Goal: Information Seeking & Learning: Learn about a topic

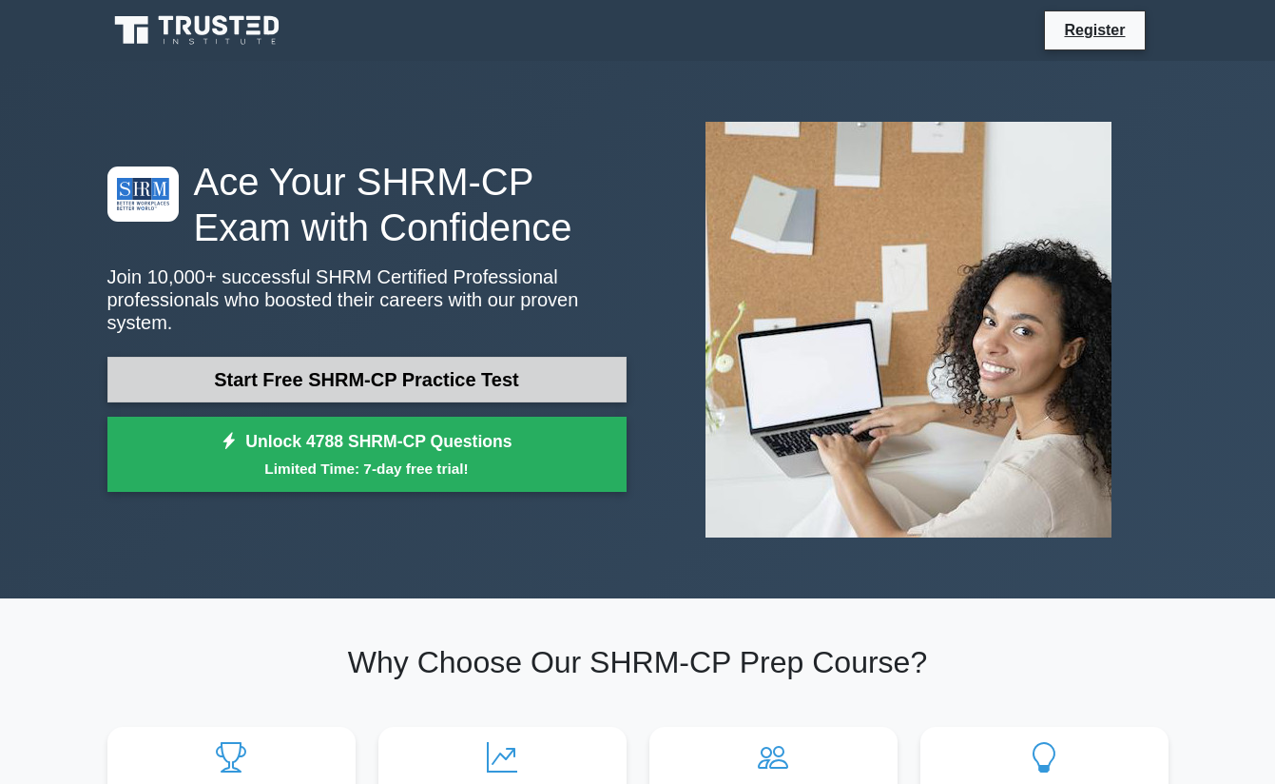
click at [383, 368] on link "Start Free SHRM-CP Practice Test" at bounding box center [366, 380] width 519 height 46
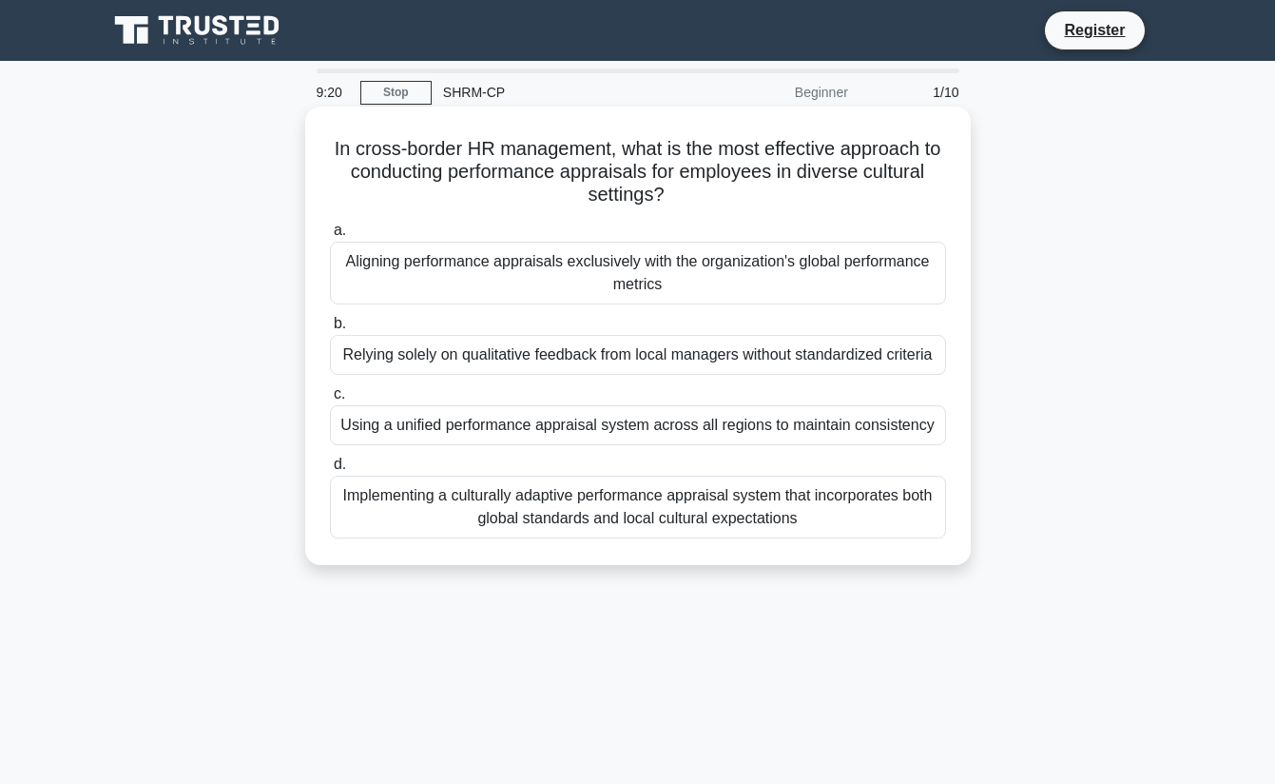
click at [551, 505] on div "Implementing a culturally adaptive performance appraisal system that incorporat…" at bounding box center [638, 507] width 616 height 63
click at [330, 471] on input "d. Implementing a culturally adaptive performance appraisal system that incorpo…" at bounding box center [330, 464] width 0 height 12
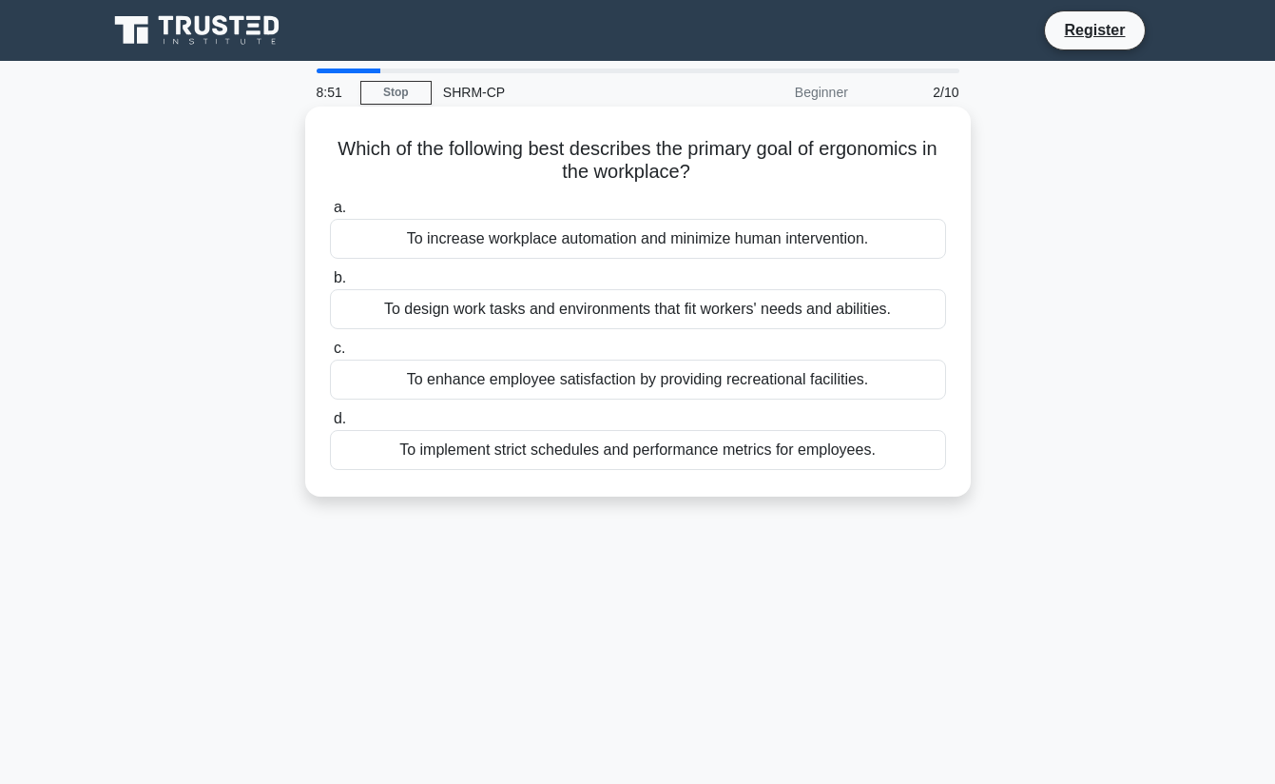
click at [676, 309] on div "To design work tasks and environments that fit workers' needs and abilities." at bounding box center [638, 309] width 616 height 40
click at [330, 284] on input "b. To design work tasks and environments that fit workers' needs and abilities." at bounding box center [330, 278] width 0 height 12
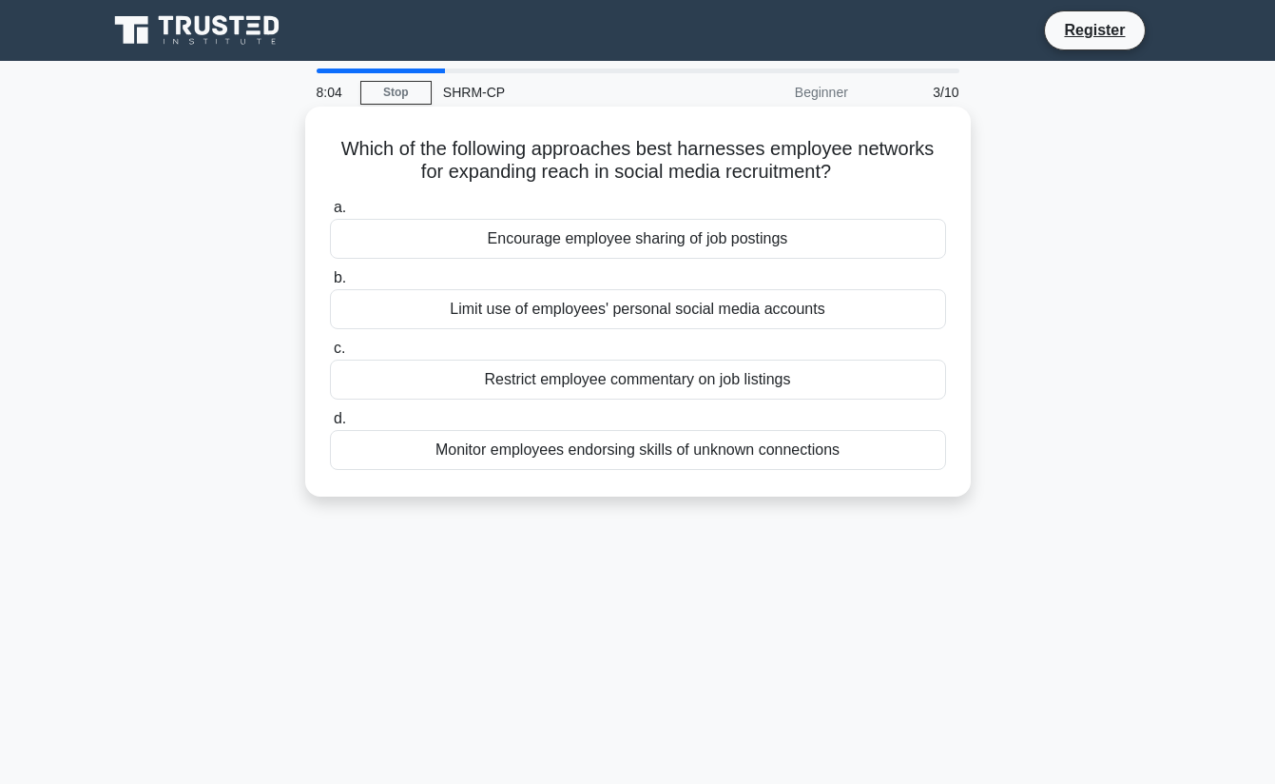
click at [825, 229] on div "Encourage employee sharing of job postings" at bounding box center [638, 239] width 616 height 40
click at [330, 214] on input "a. Encourage employee sharing of job postings" at bounding box center [330, 208] width 0 height 12
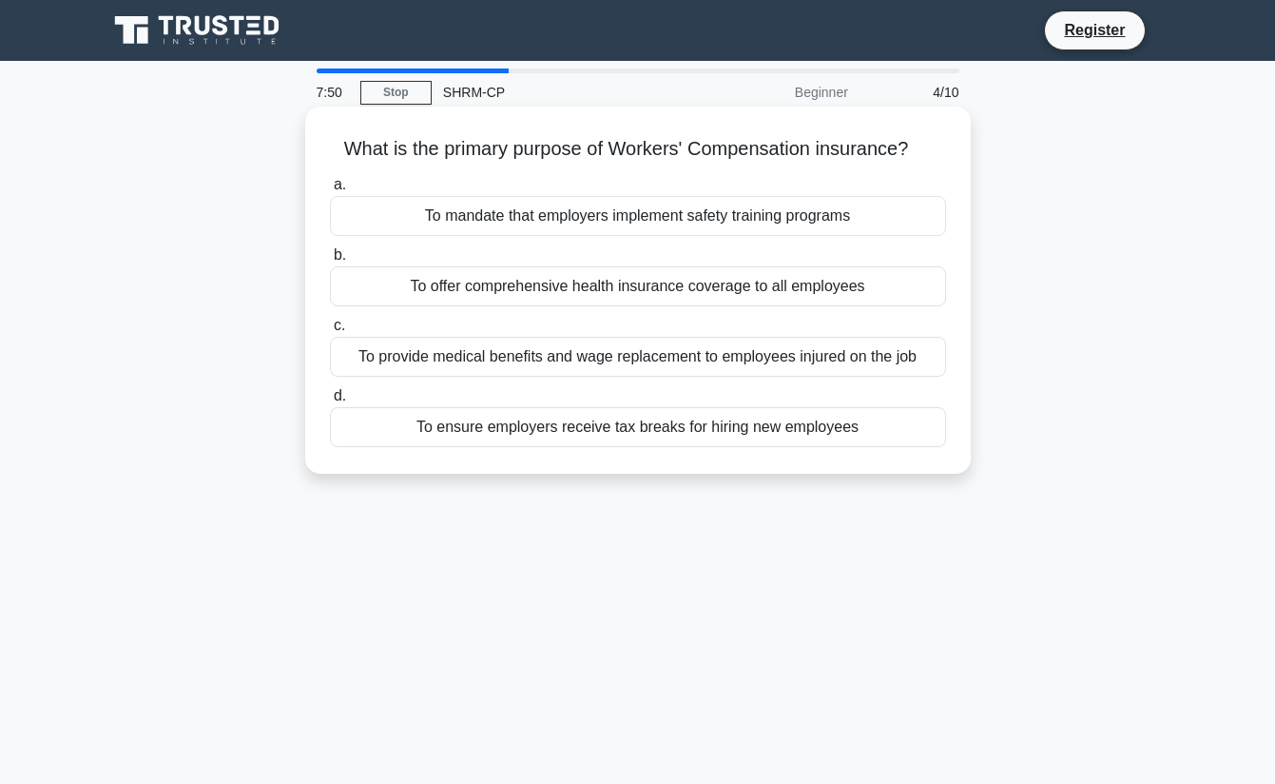
click at [887, 352] on div "To provide medical benefits and wage replacement to employees injured on the job" at bounding box center [638, 357] width 616 height 40
click at [330, 332] on input "c. To provide medical benefits and wage replacement to employees injured on the…" at bounding box center [330, 326] width 0 height 12
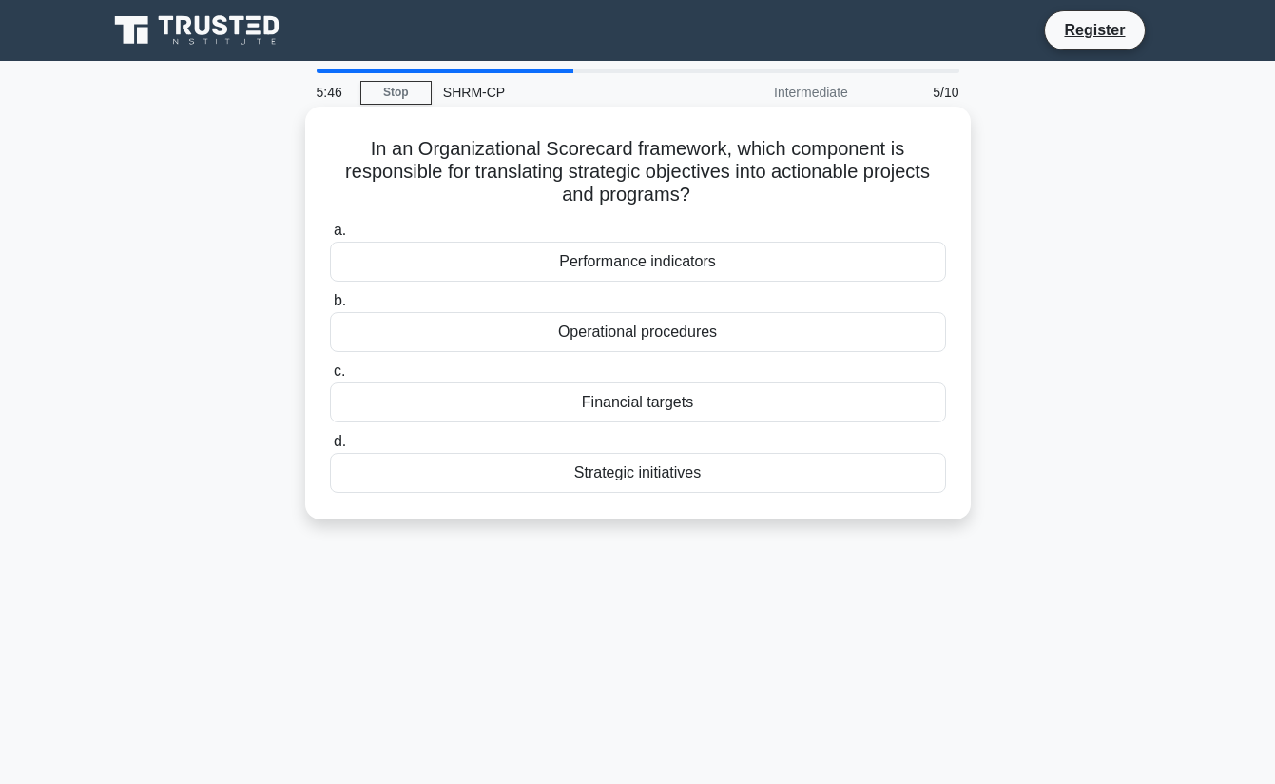
click at [699, 475] on div "Strategic initiatives" at bounding box center [638, 473] width 616 height 40
click at [330, 448] on input "d. Strategic initiatives" at bounding box center [330, 442] width 0 height 12
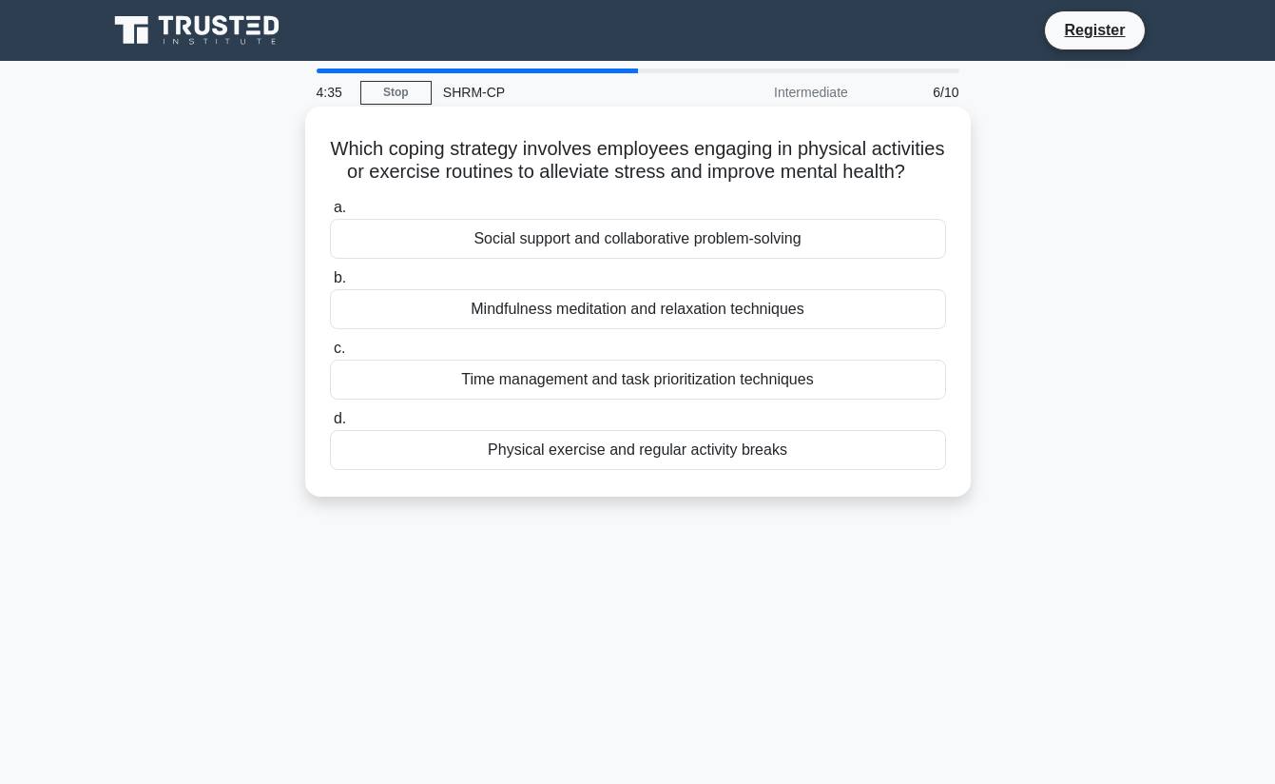
click at [762, 469] on div "Physical exercise and regular activity breaks" at bounding box center [638, 450] width 616 height 40
click at [330, 425] on input "d. Physical exercise and regular activity breaks" at bounding box center [330, 419] width 0 height 12
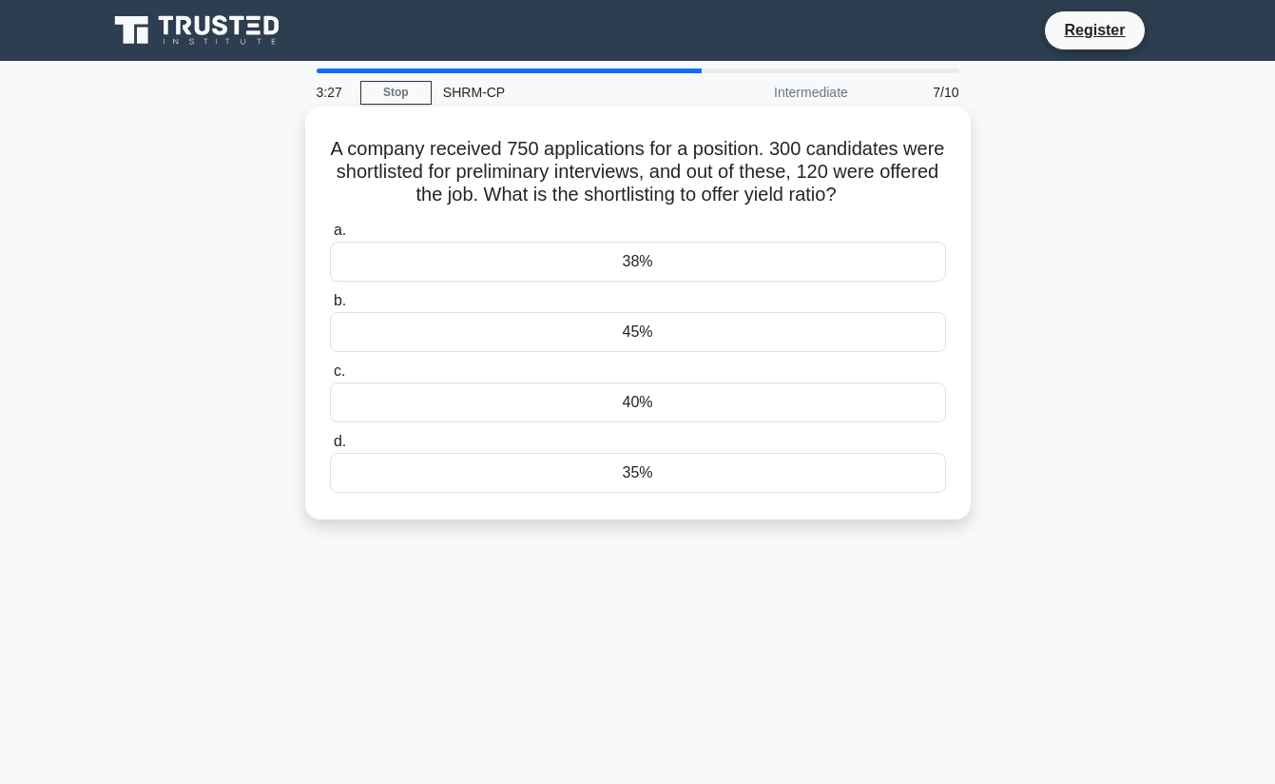
click at [733, 263] on div "38%" at bounding box center [638, 262] width 616 height 40
click at [330, 237] on input "a. 38%" at bounding box center [330, 230] width 0 height 12
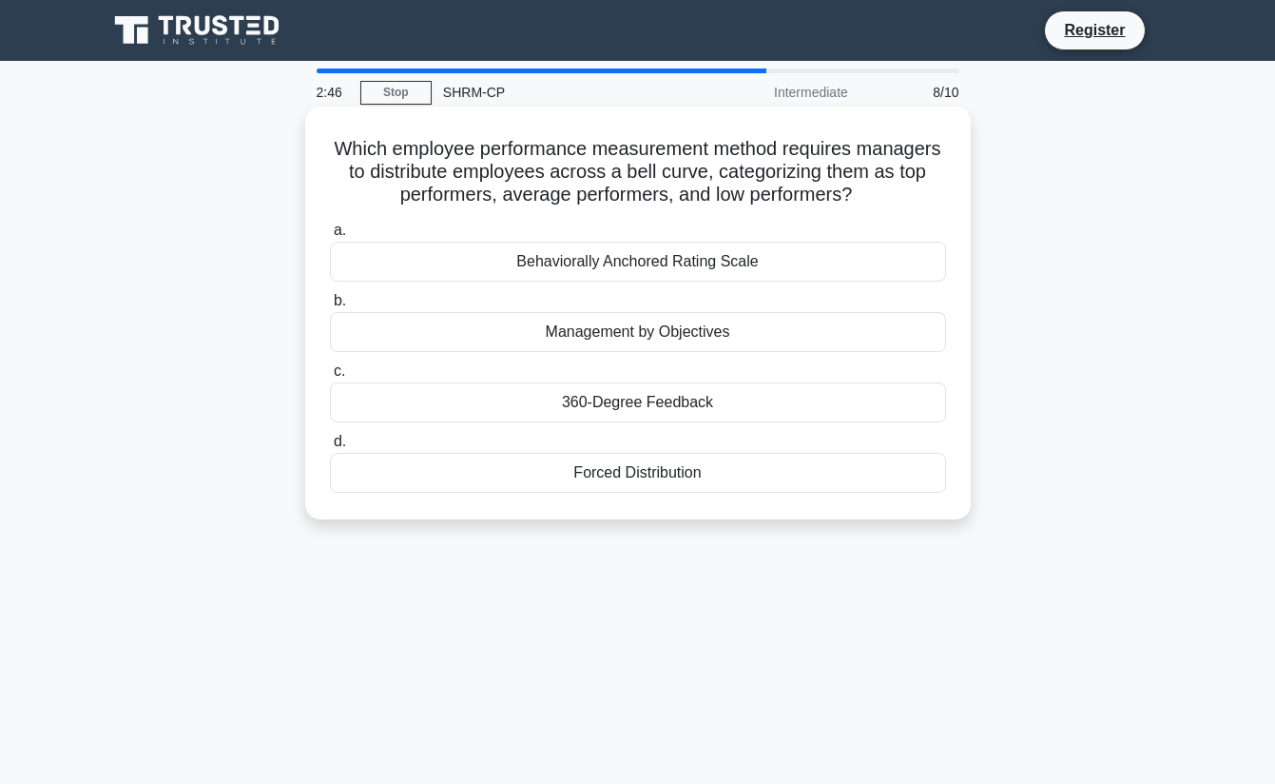
click at [836, 250] on div "Behaviorally Anchored Rating Scale" at bounding box center [638, 262] width 616 height 40
click at [330, 237] on input "a. Behaviorally Anchored Rating Scale" at bounding box center [330, 230] width 0 height 12
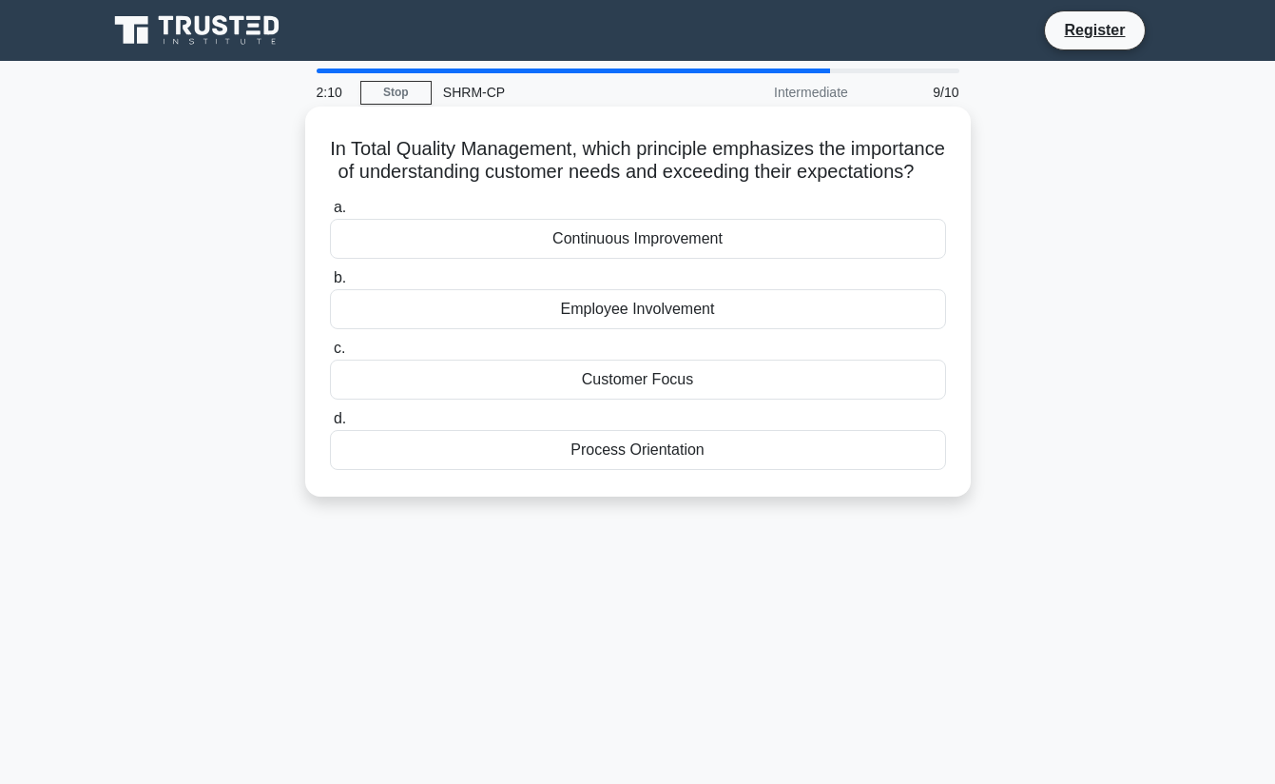
click at [778, 399] on div "Customer Focus" at bounding box center [638, 380] width 616 height 40
click at [330, 355] on input "c. Customer Focus" at bounding box center [330, 348] width 0 height 12
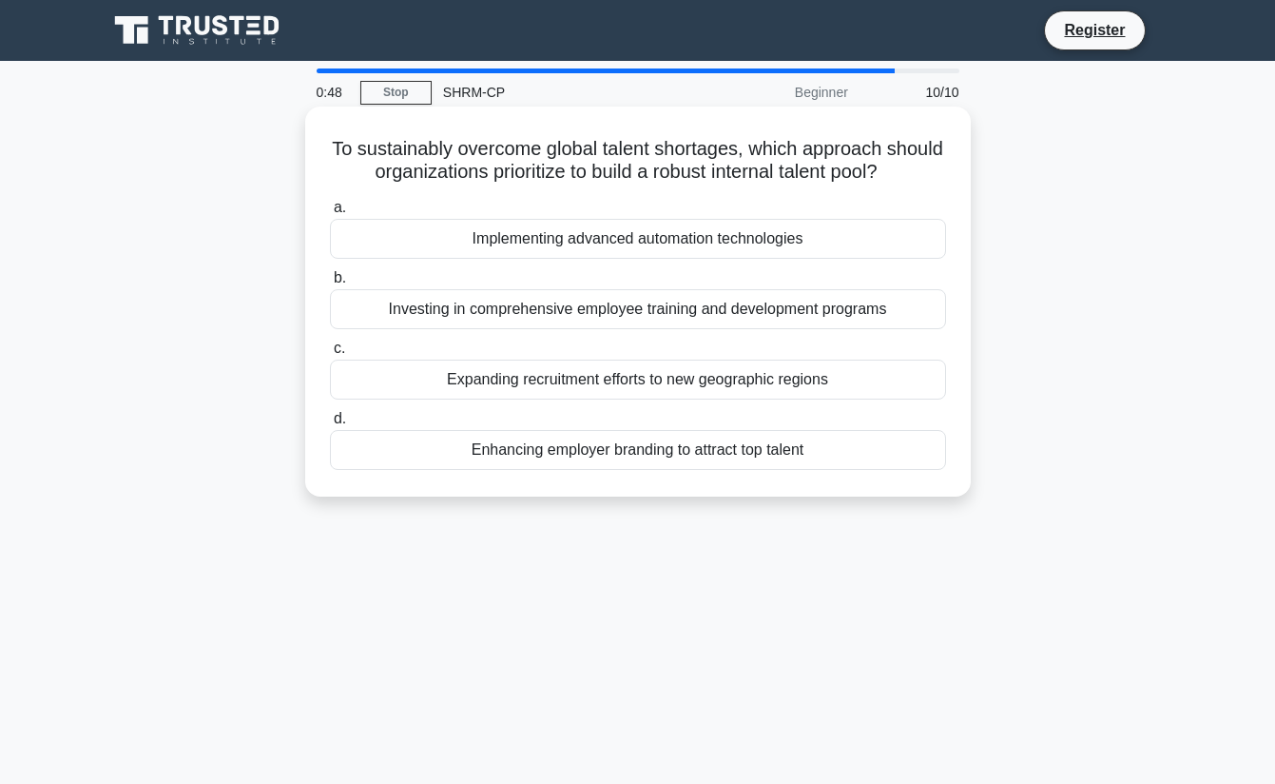
click at [615, 382] on div "Expanding recruitment efforts to new geographic regions" at bounding box center [638, 380] width 616 height 40
click at [330, 355] on input "c. Expanding recruitment efforts to new geographic regions" at bounding box center [330, 348] width 0 height 12
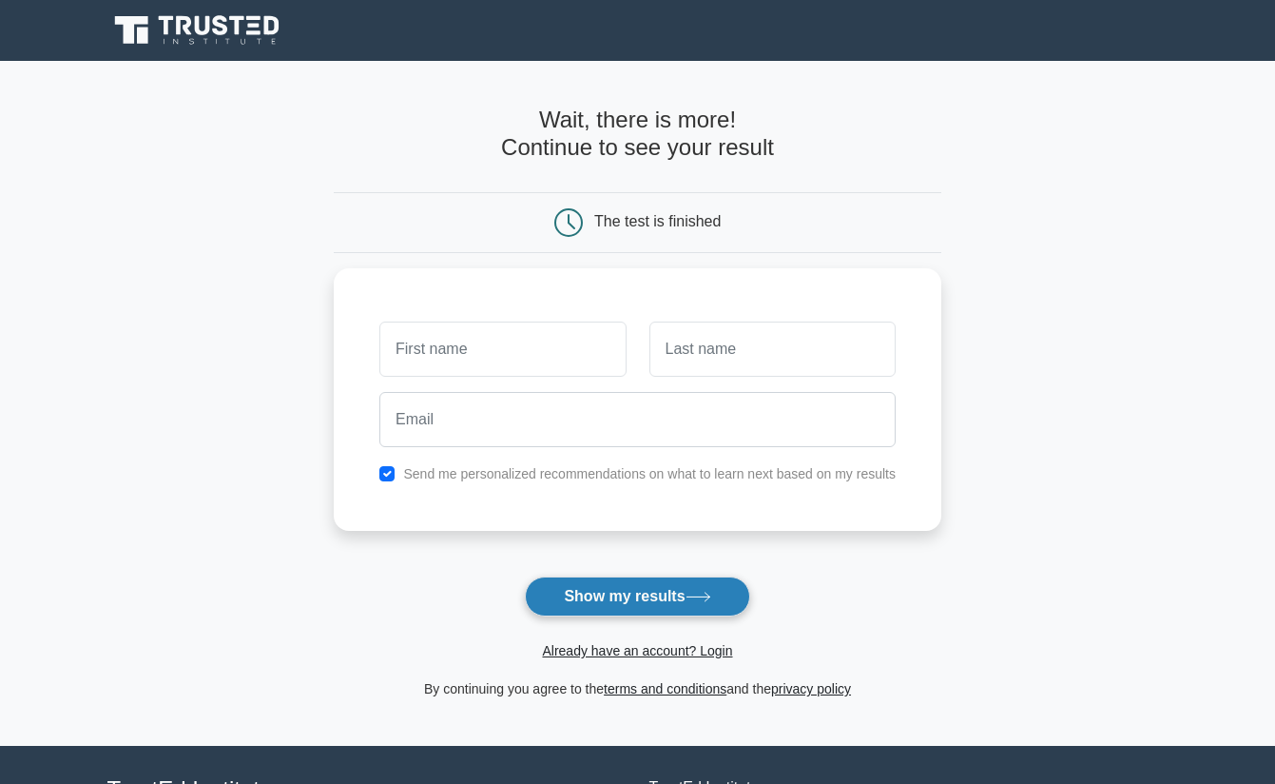
click at [643, 587] on button "Show my results" at bounding box center [637, 596] width 224 height 40
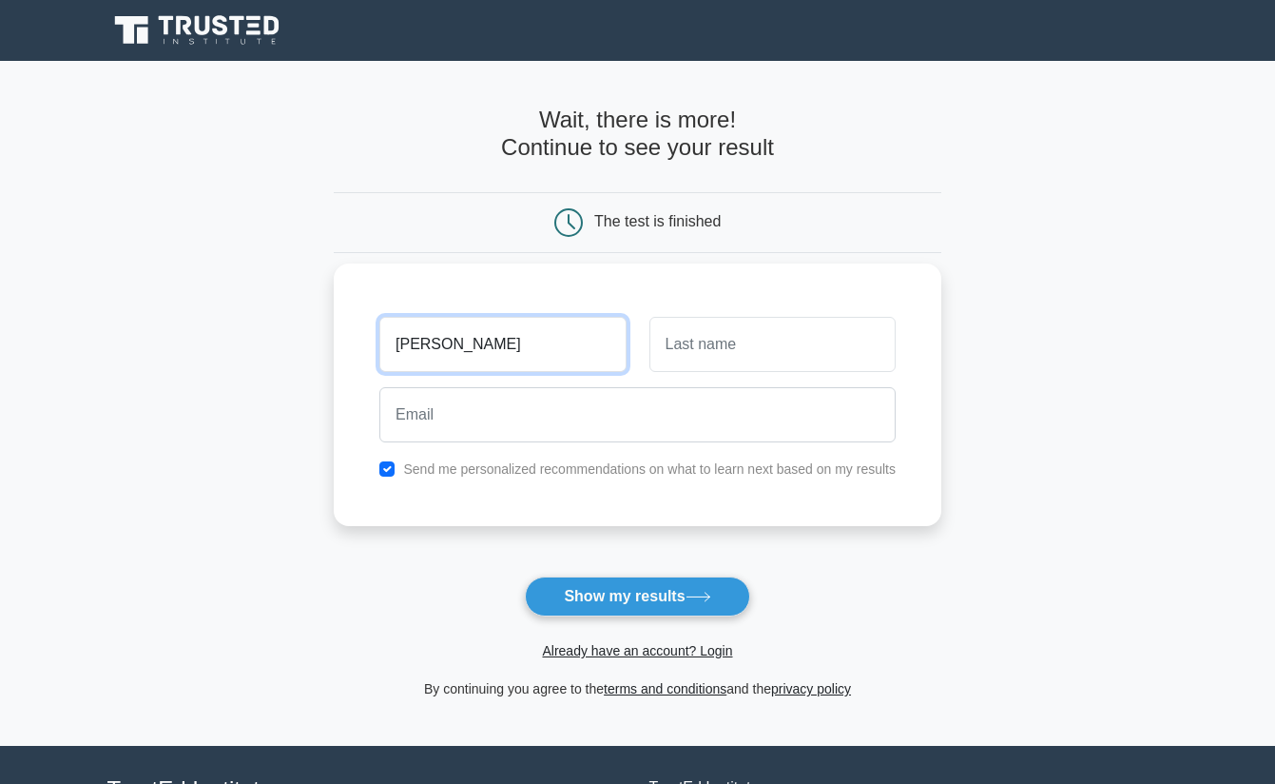
type input "[PERSON_NAME]"
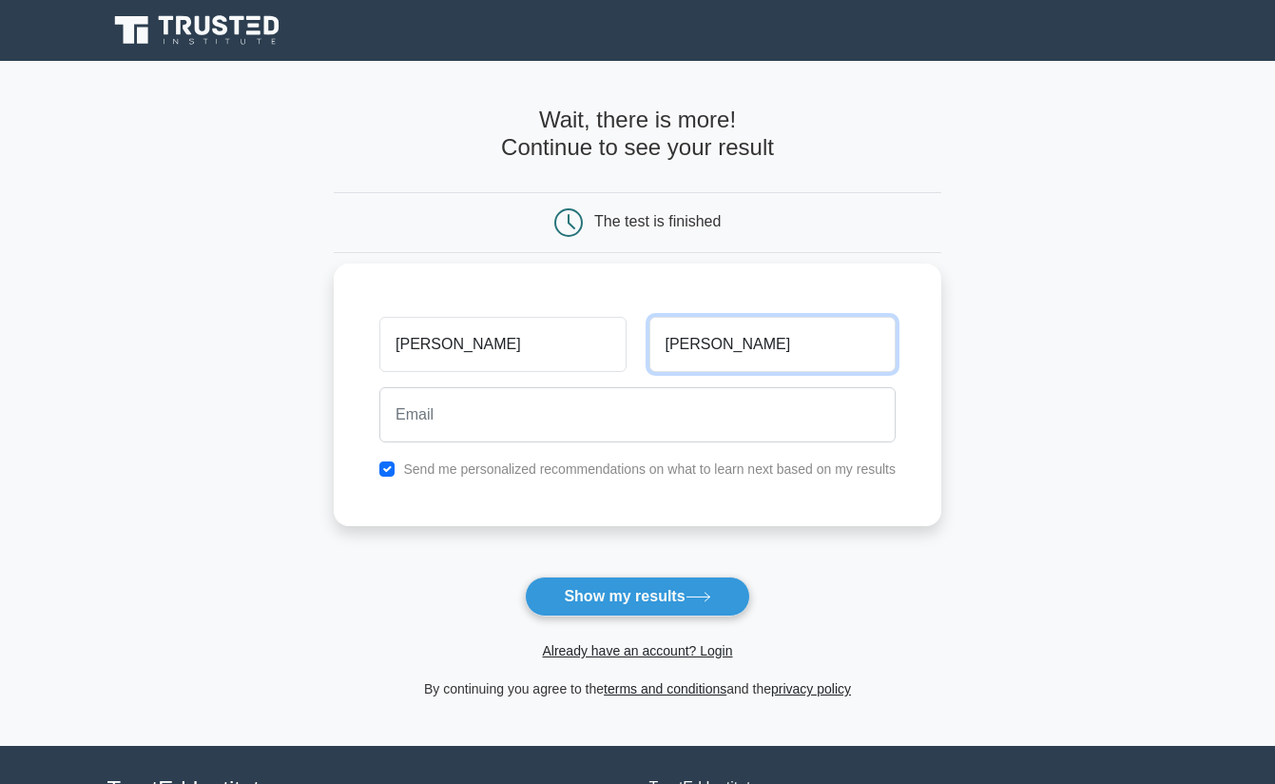
type input "[PERSON_NAME]"
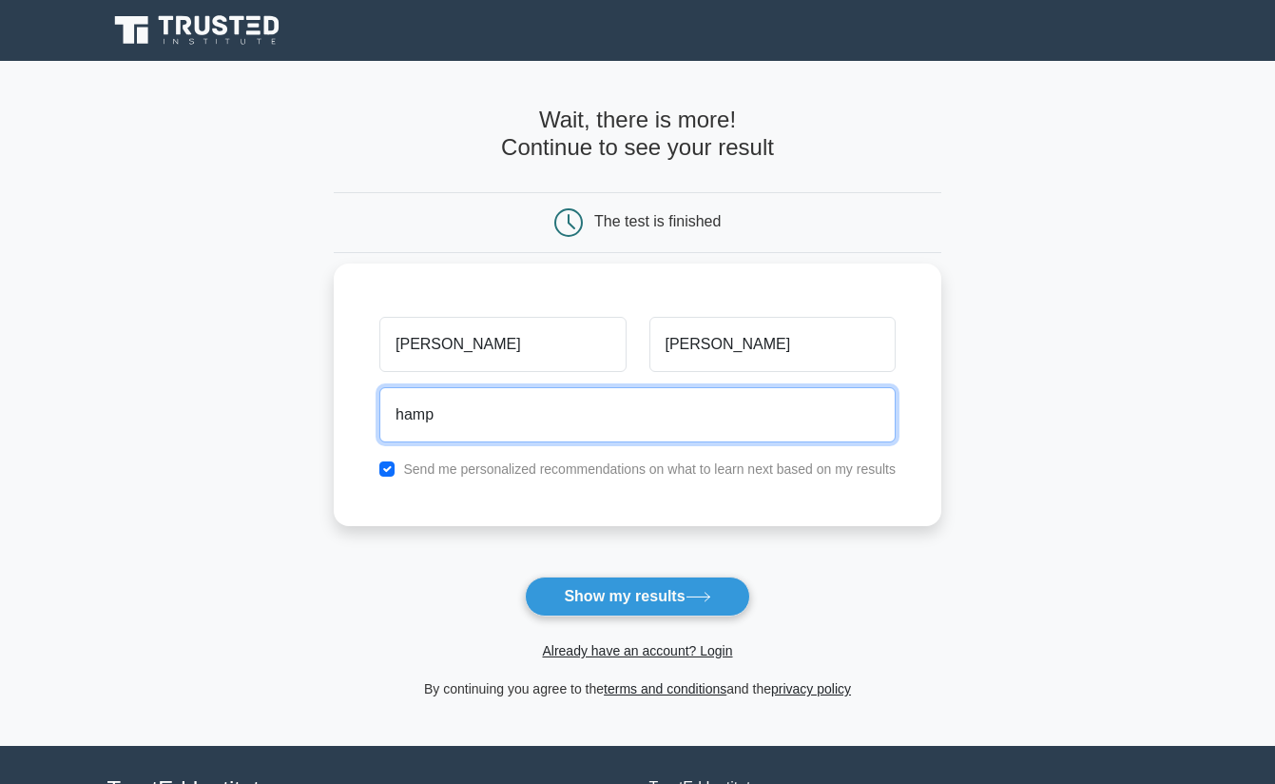
type input "hampgirl@yahoo.com"
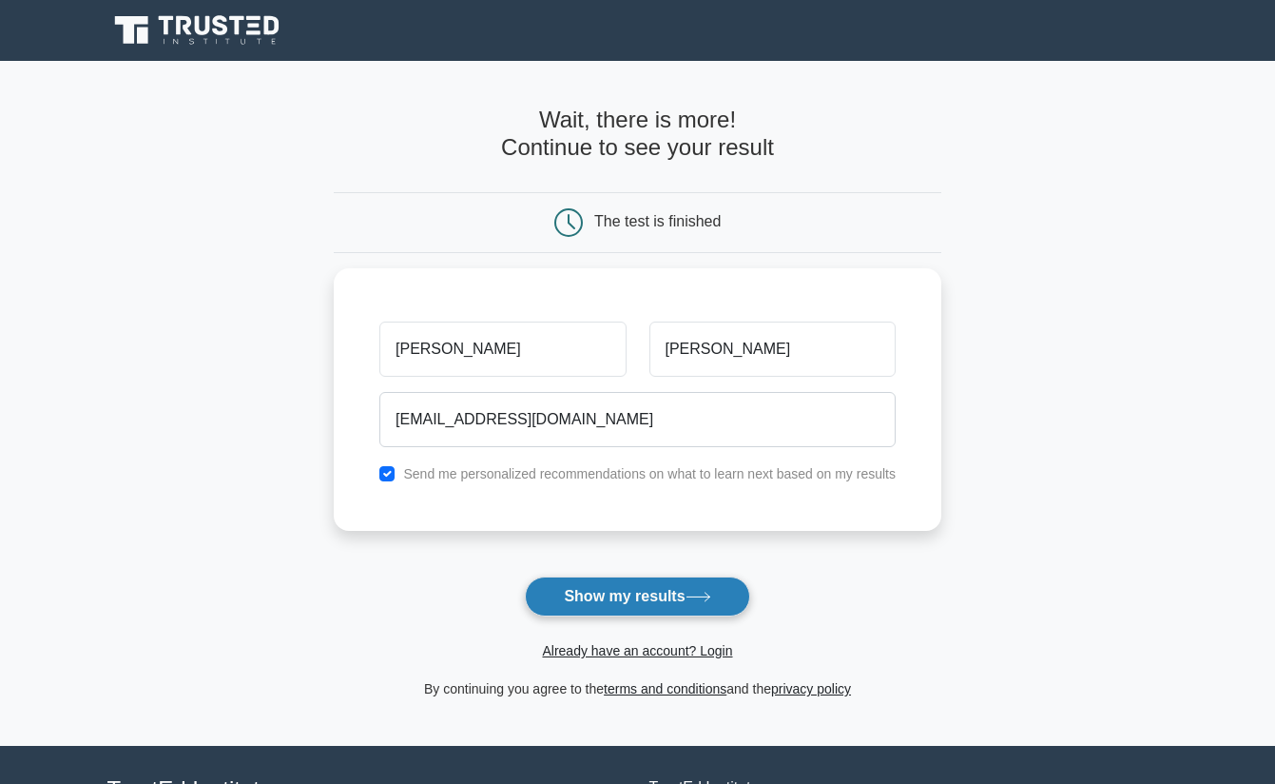
click at [629, 593] on button "Show my results" at bounding box center [637, 596] width 224 height 40
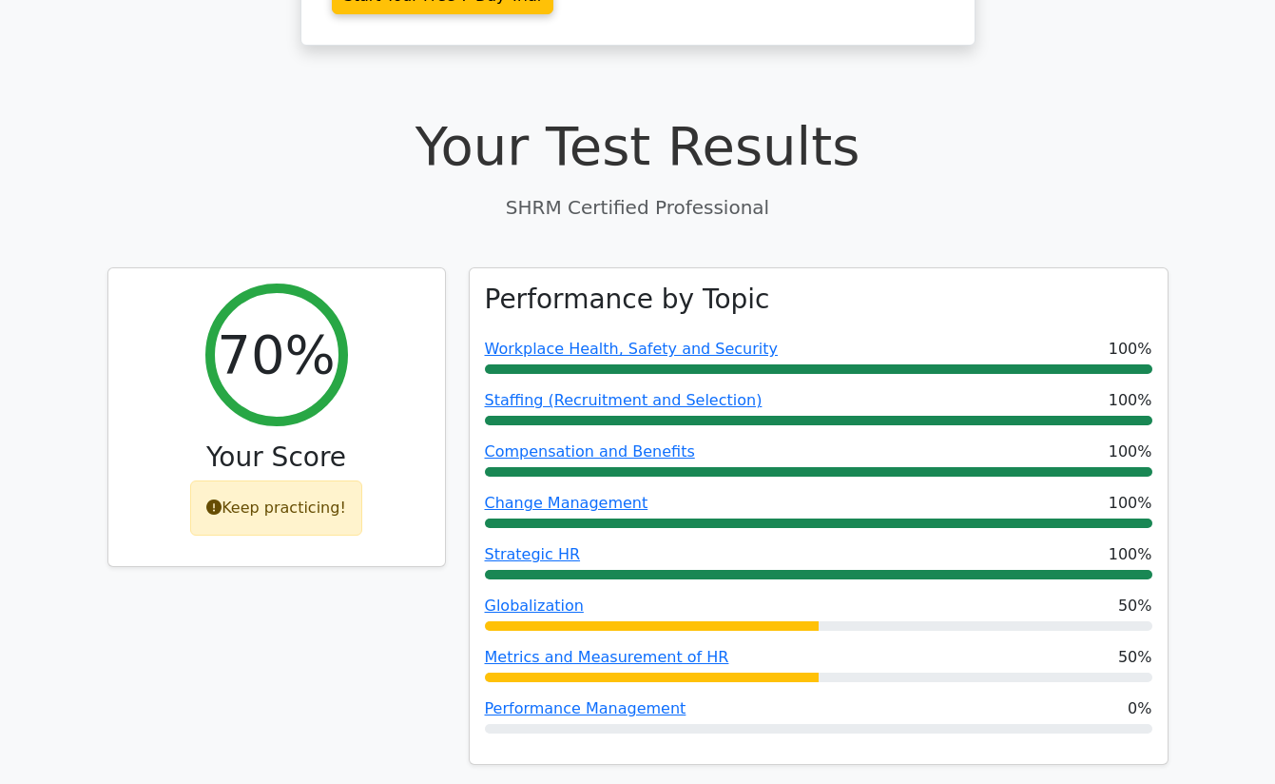
scroll to position [515, 0]
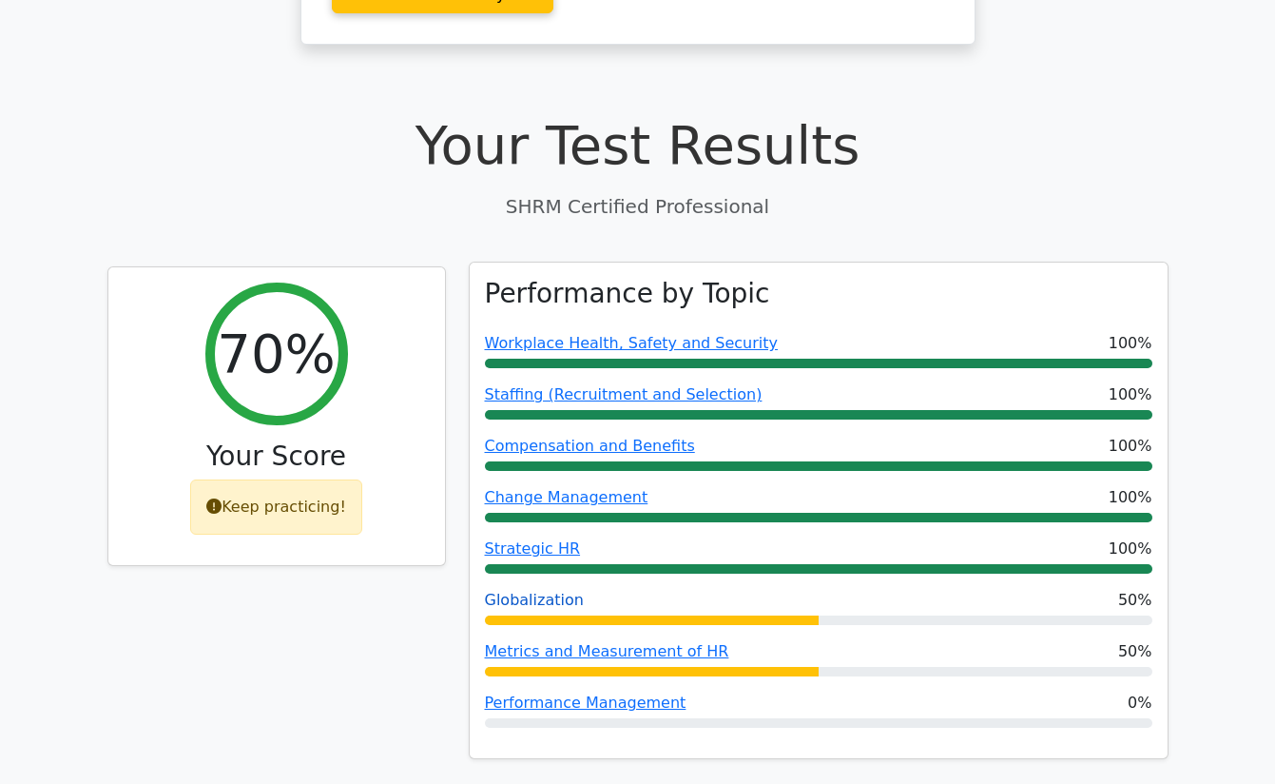
click at [527, 591] on link "Globalization" at bounding box center [534, 600] width 99 height 18
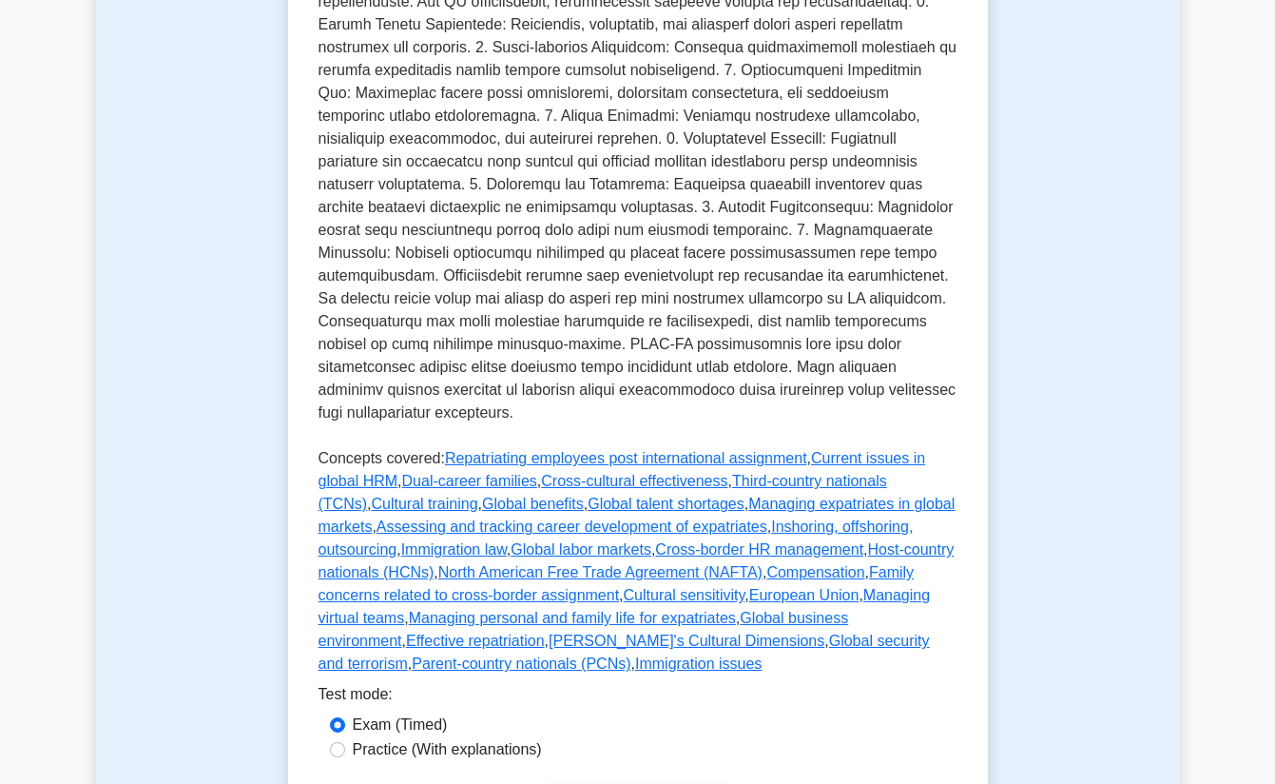
scroll to position [710, 0]
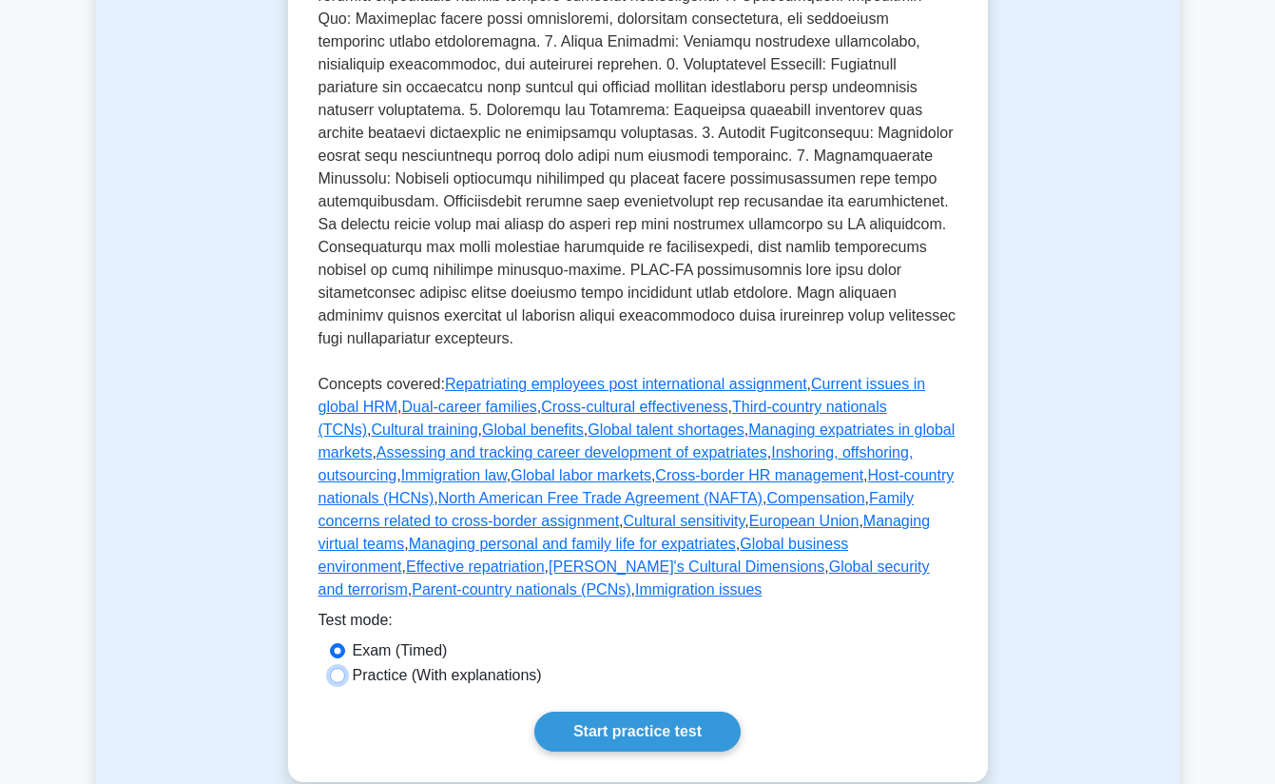
click at [334, 668] on input "Practice (With explanations)" at bounding box center [337, 675] width 15 height 15
radio input "true"
click at [641, 711] on link "Start practice test" at bounding box center [638, 731] width 206 height 40
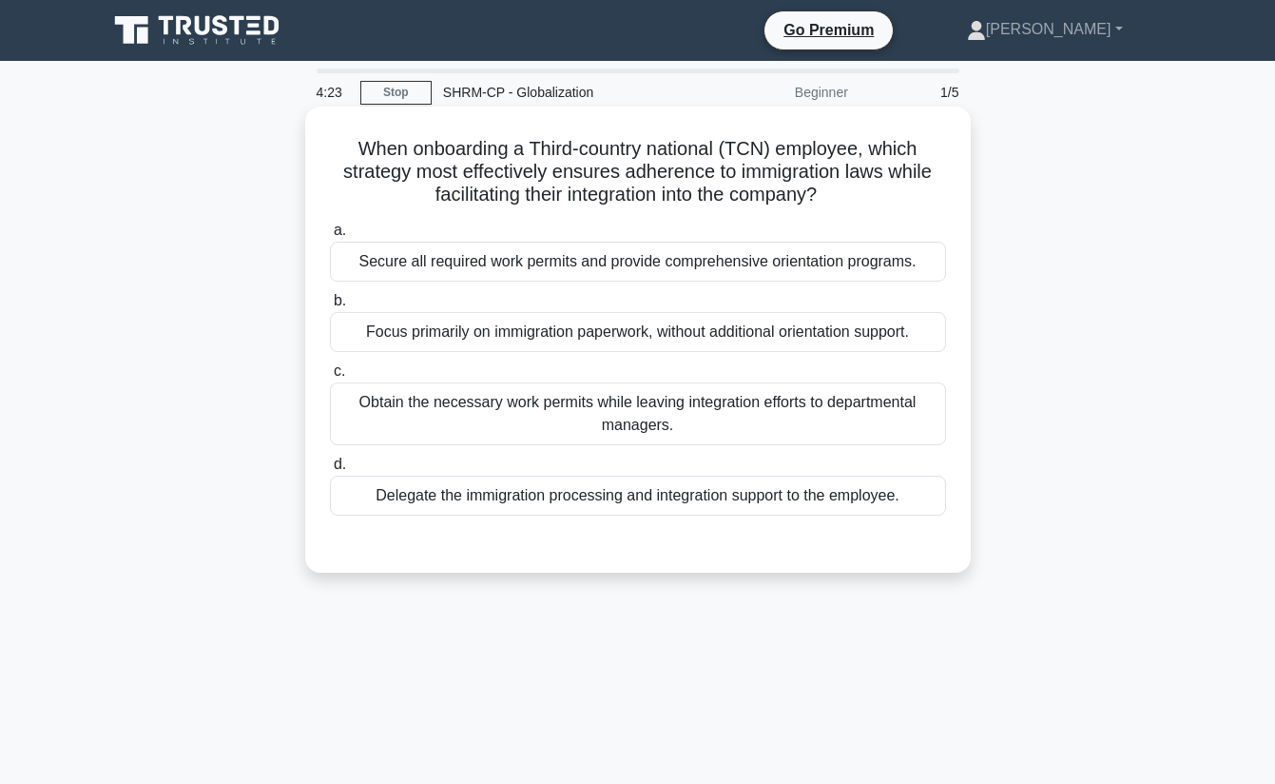
click at [810, 260] on div "Secure all required work permits and provide comprehensive orientation programs." at bounding box center [638, 262] width 616 height 40
click at [330, 237] on input "a. Secure all required work permits and provide comprehensive orientation progr…" at bounding box center [330, 230] width 0 height 12
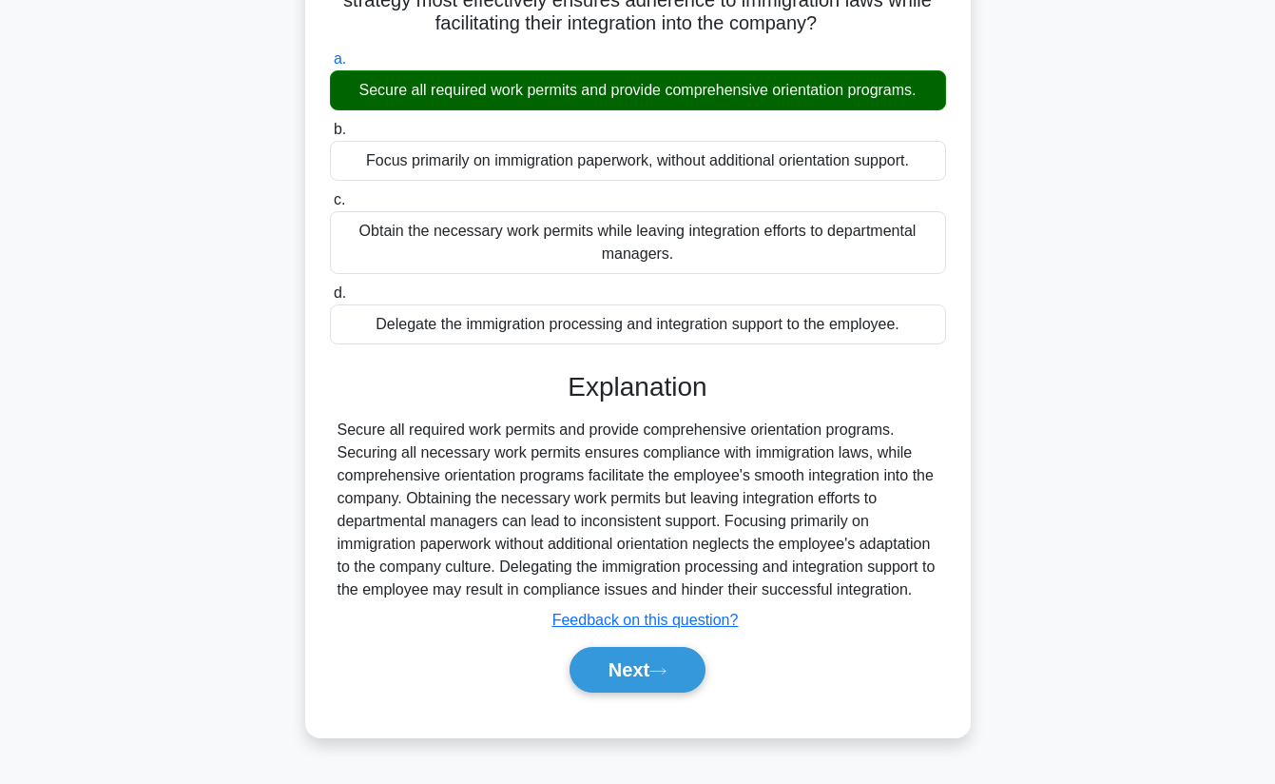
scroll to position [157, 0]
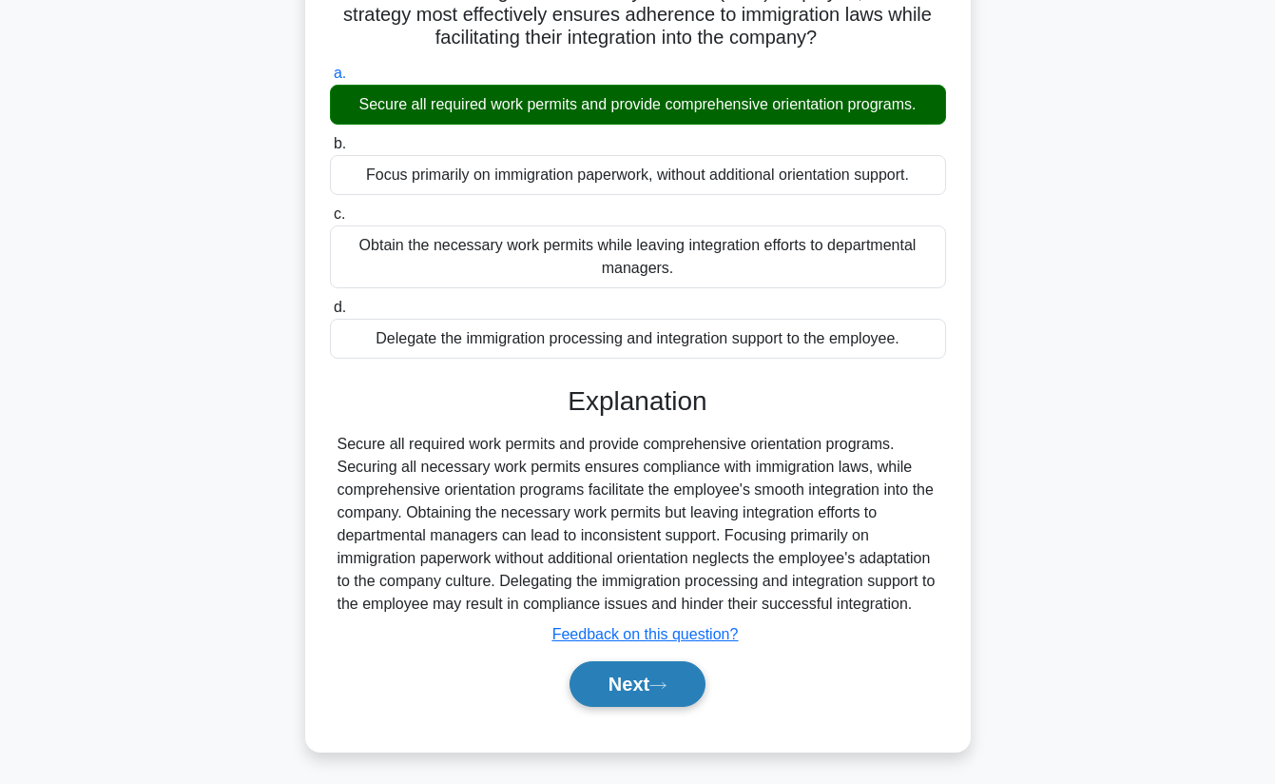
click at [623, 700] on button "Next" at bounding box center [638, 684] width 136 height 46
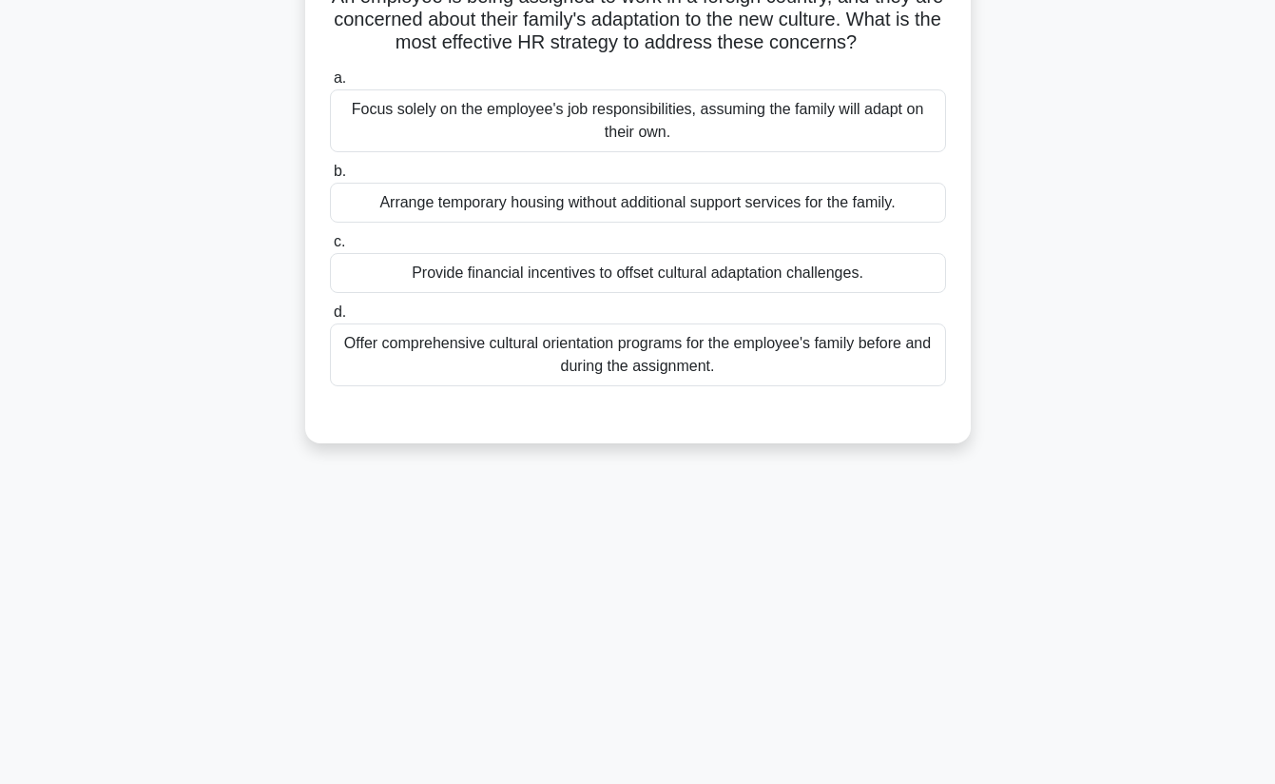
scroll to position [0, 0]
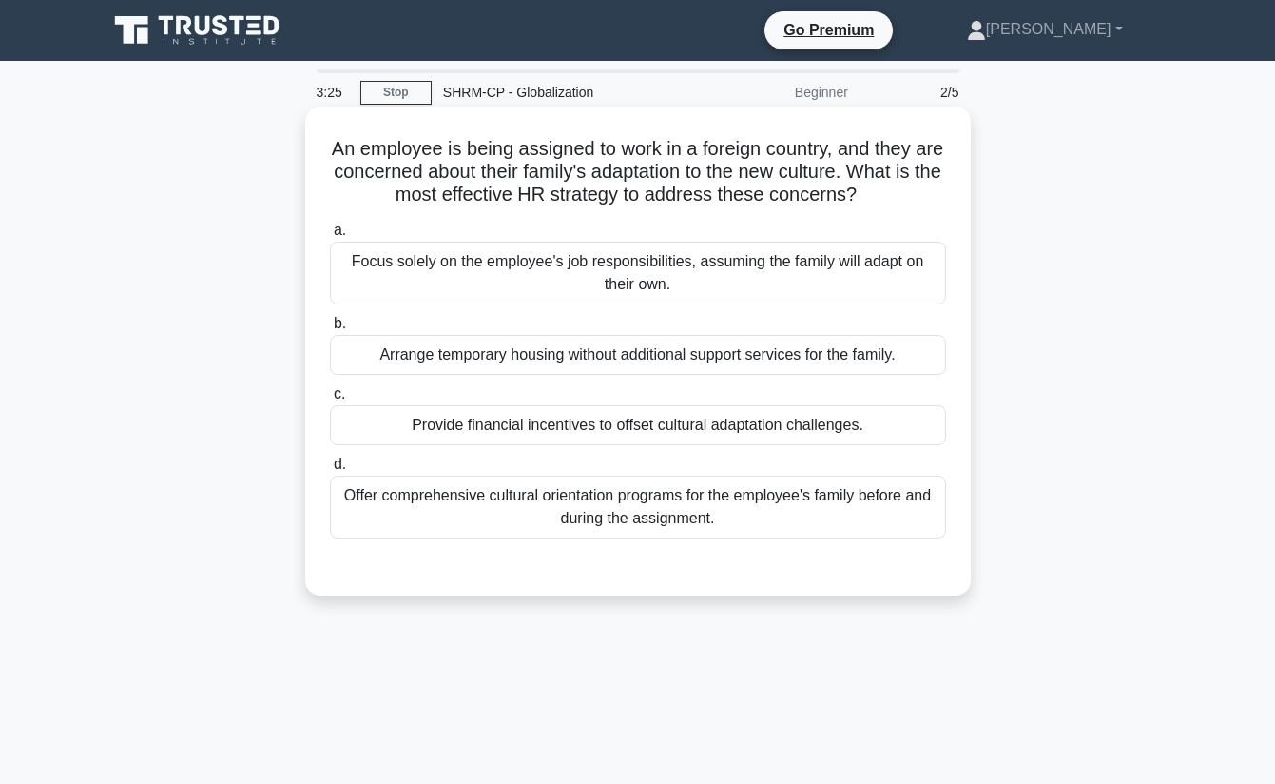
click at [807, 500] on div "Offer comprehensive cultural orientation programs for the employee's family bef…" at bounding box center [638, 507] width 616 height 63
click at [330, 471] on input "d. Offer comprehensive cultural orientation programs for the employee's family …" at bounding box center [330, 464] width 0 height 12
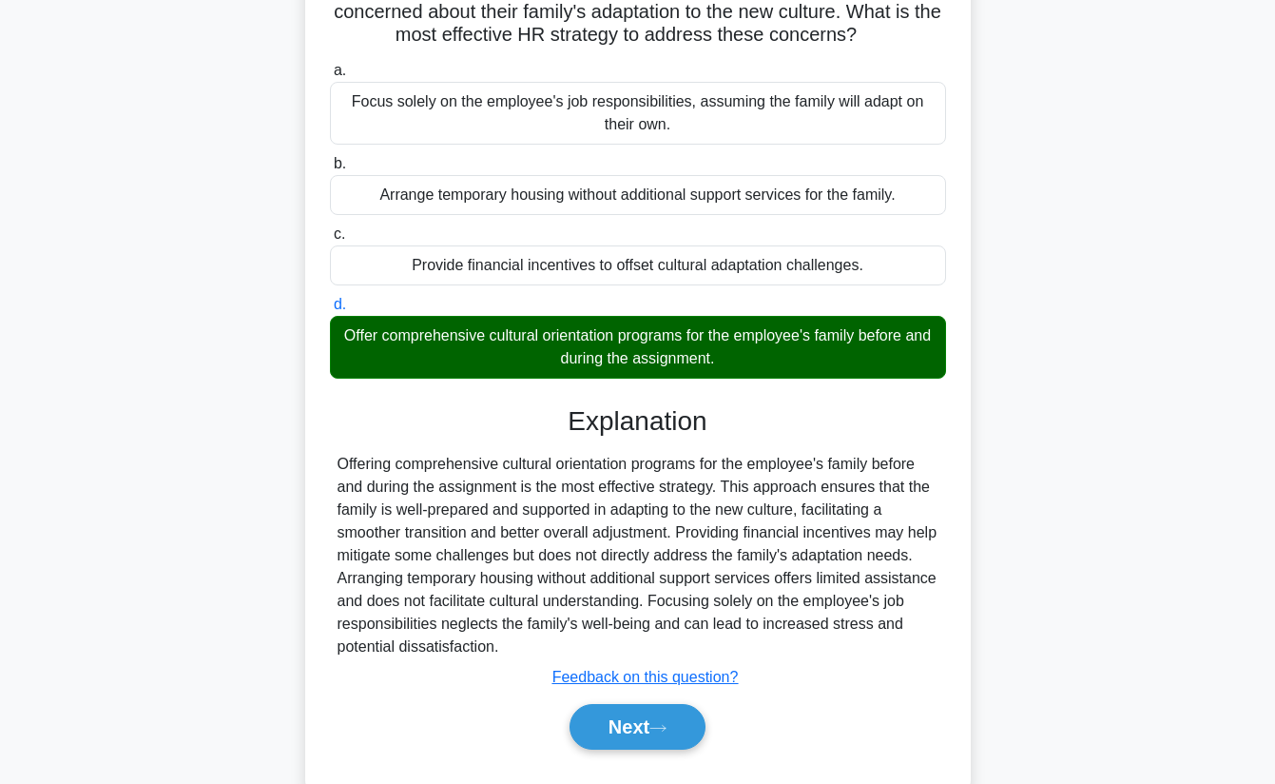
scroll to position [185, 0]
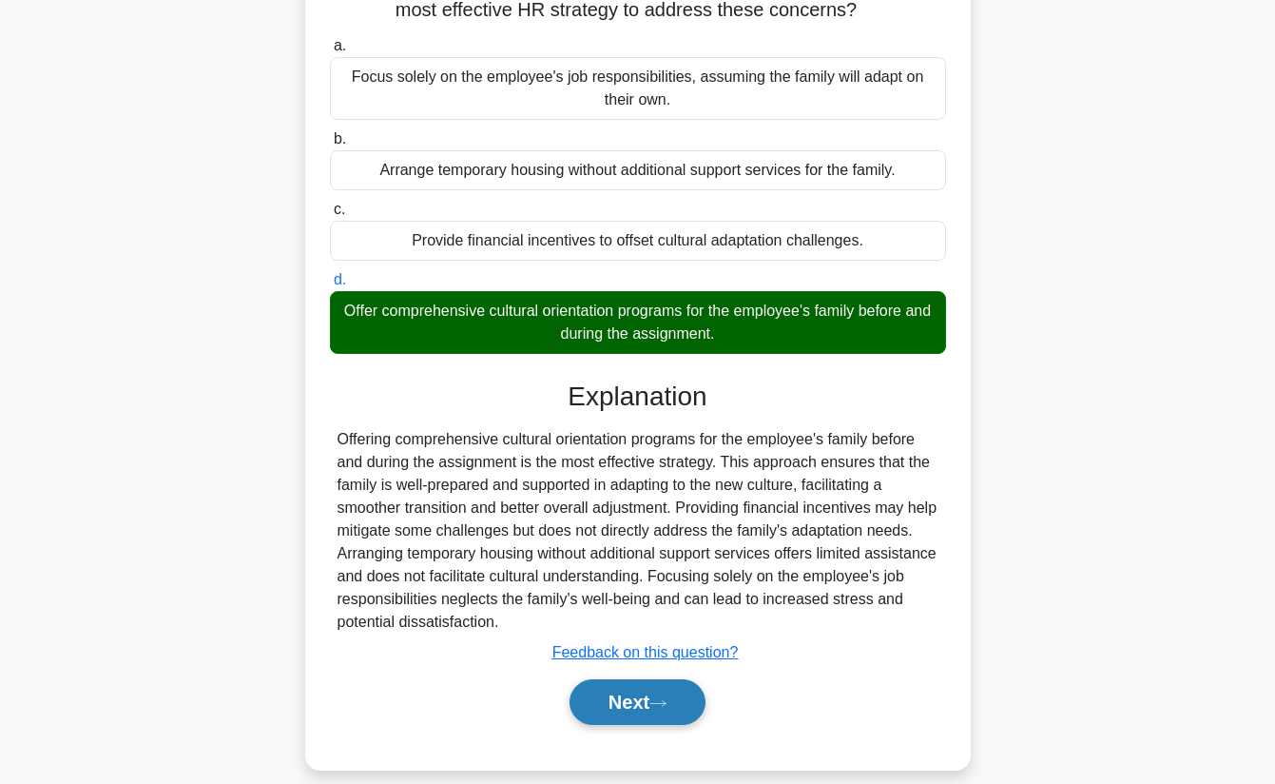
click at [644, 693] on button "Next" at bounding box center [638, 702] width 136 height 46
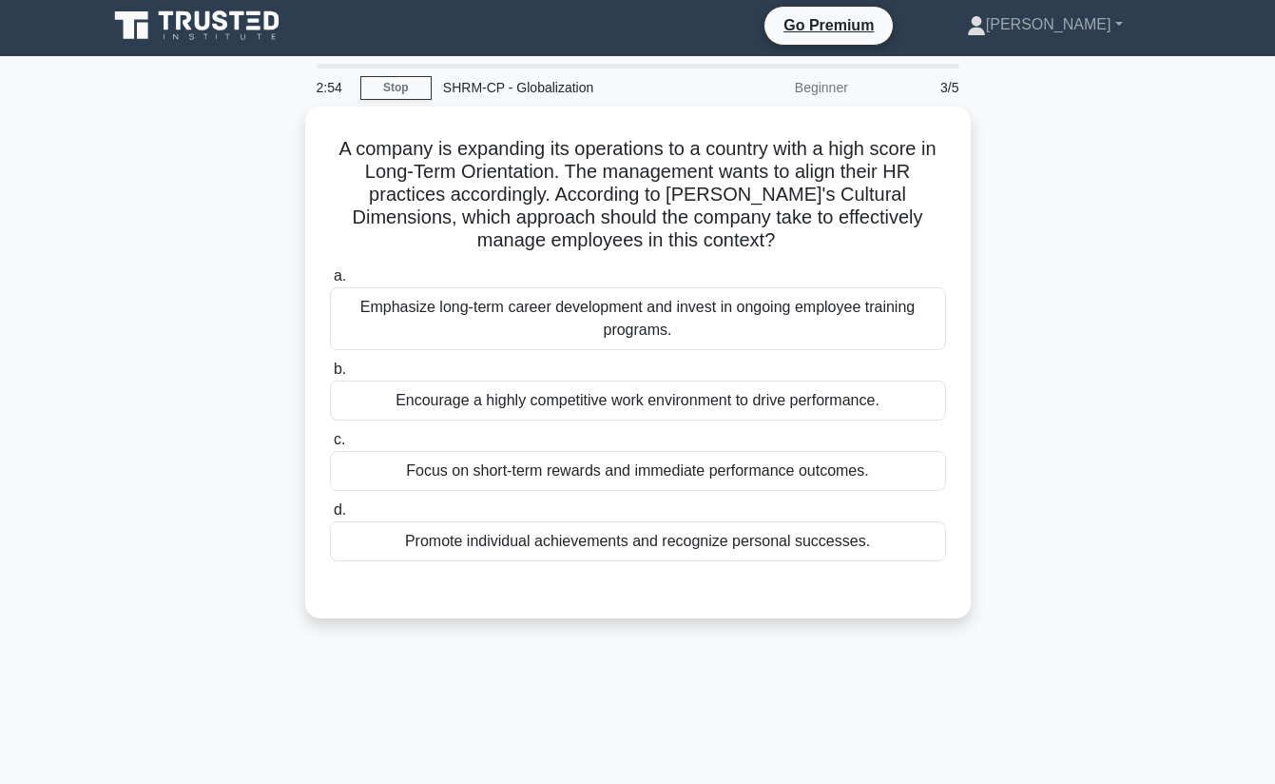
scroll to position [0, 0]
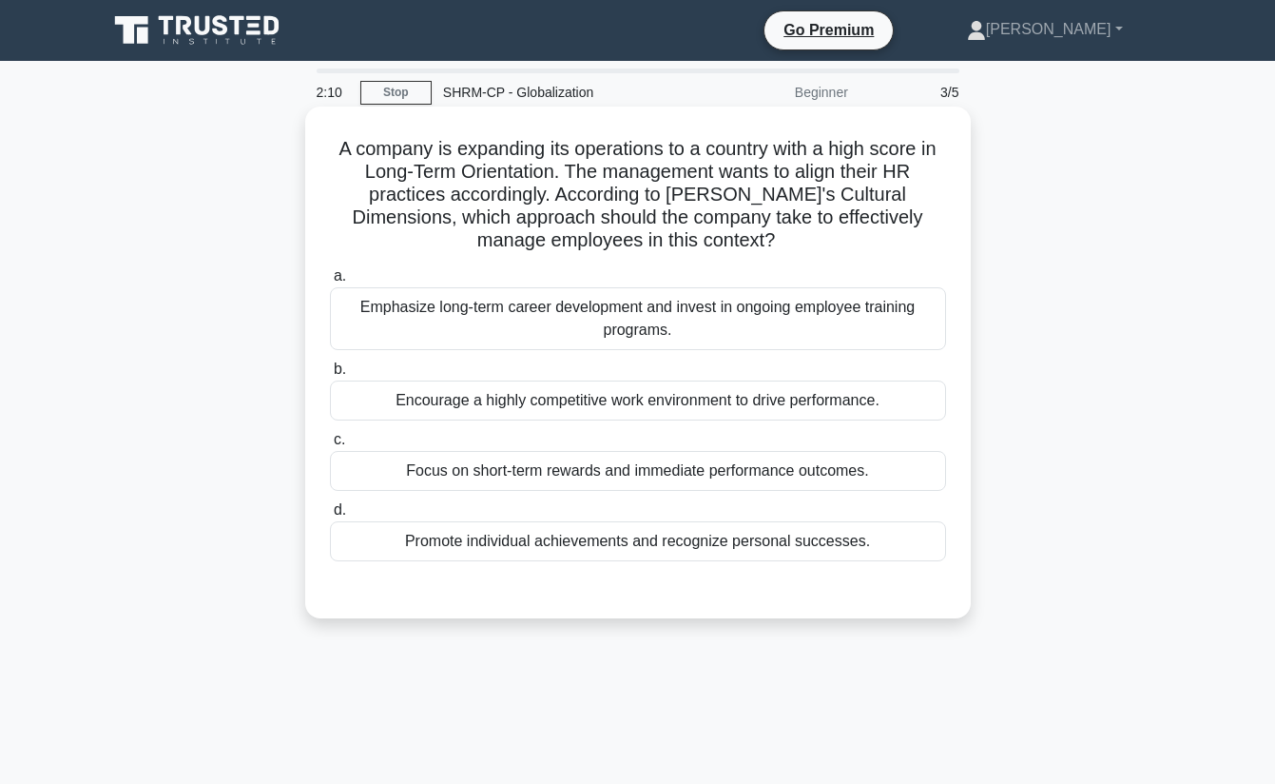
click at [878, 305] on div "Emphasize long-term career development and invest in ongoing employee training …" at bounding box center [638, 318] width 616 height 63
click at [330, 282] on input "a. Emphasize long-term career development and invest in ongoing employee traini…" at bounding box center [330, 276] width 0 height 12
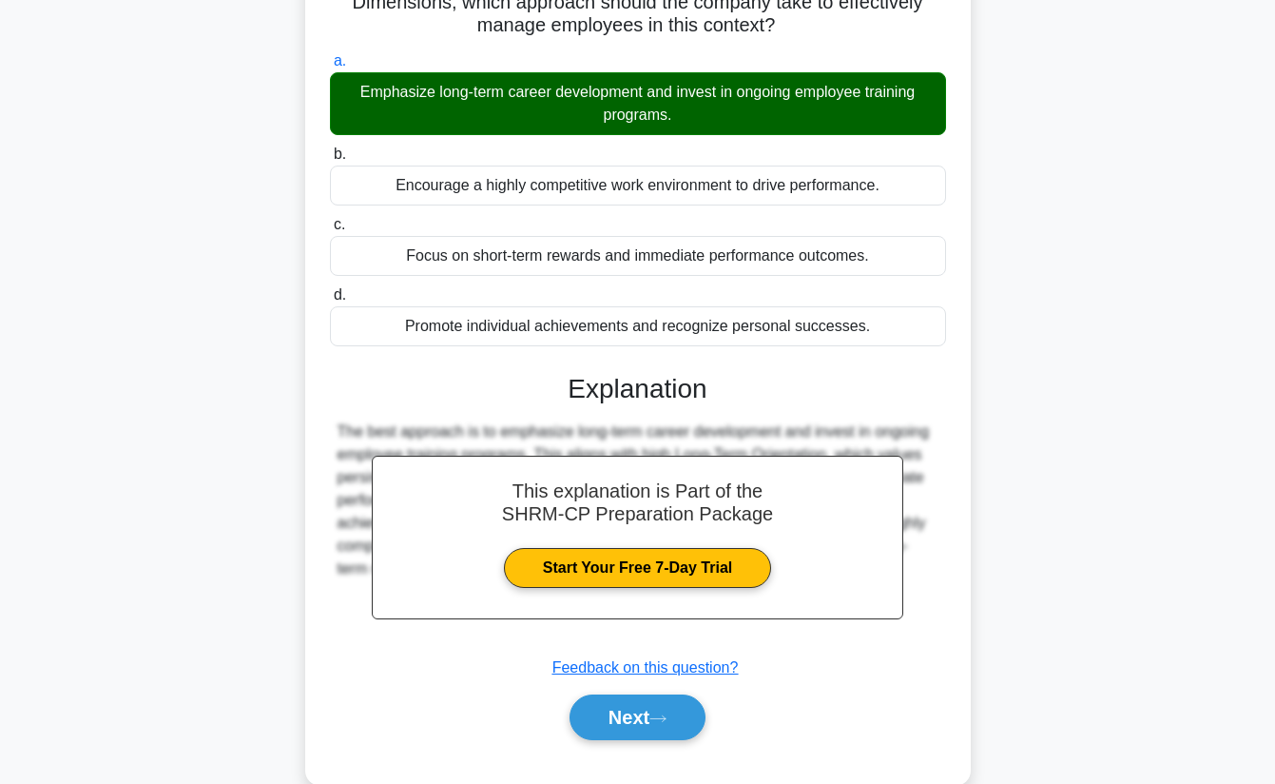
scroll to position [253, 0]
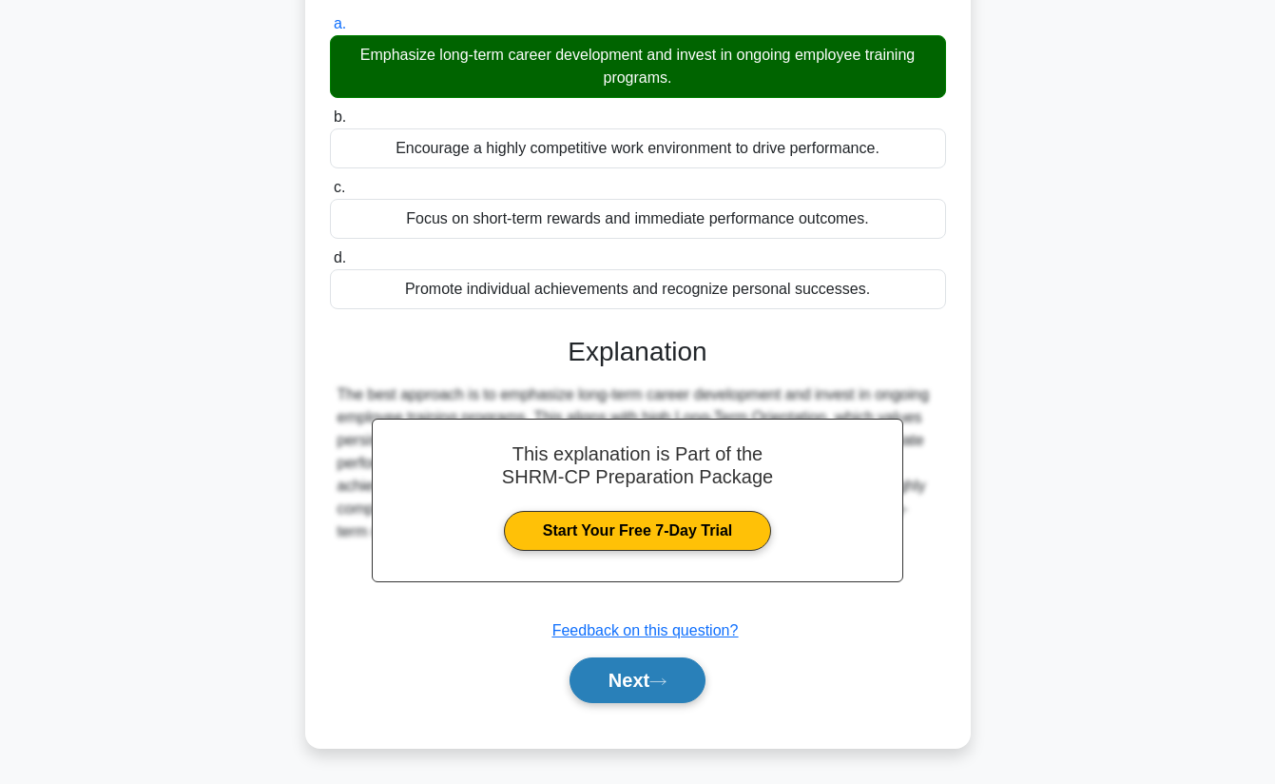
click at [617, 681] on button "Next" at bounding box center [638, 680] width 136 height 46
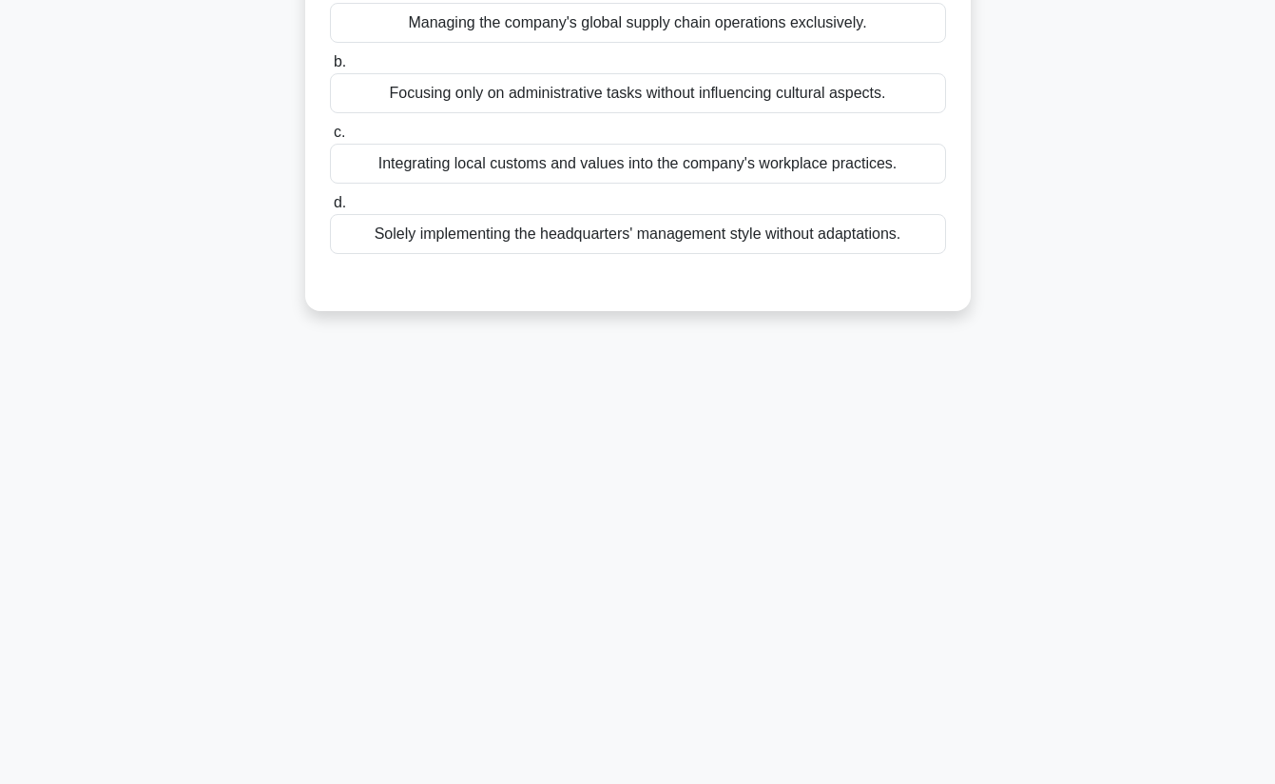
scroll to position [0, 0]
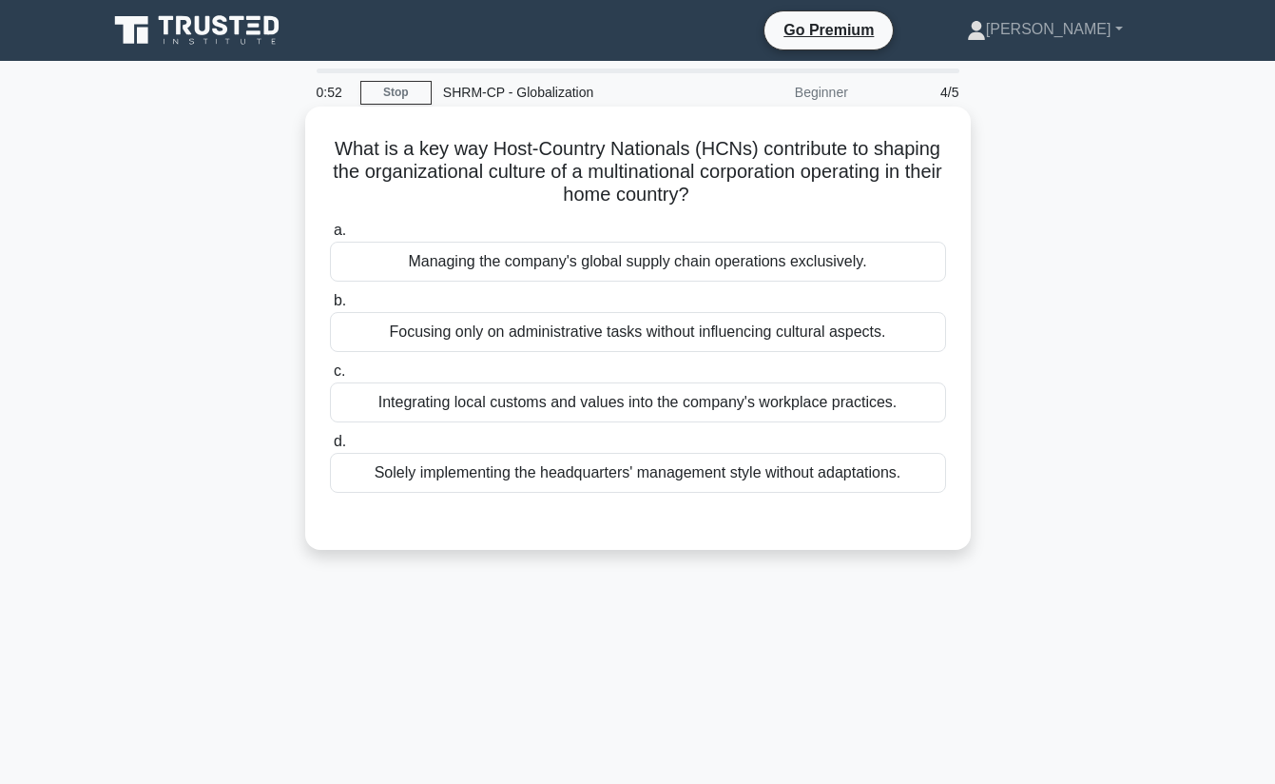
click at [784, 400] on div "Integrating local customs and values into the company's workplace practices." at bounding box center [638, 402] width 616 height 40
click at [330, 378] on input "c. Integrating local customs and values into the company's workplace practices." at bounding box center [330, 371] width 0 height 12
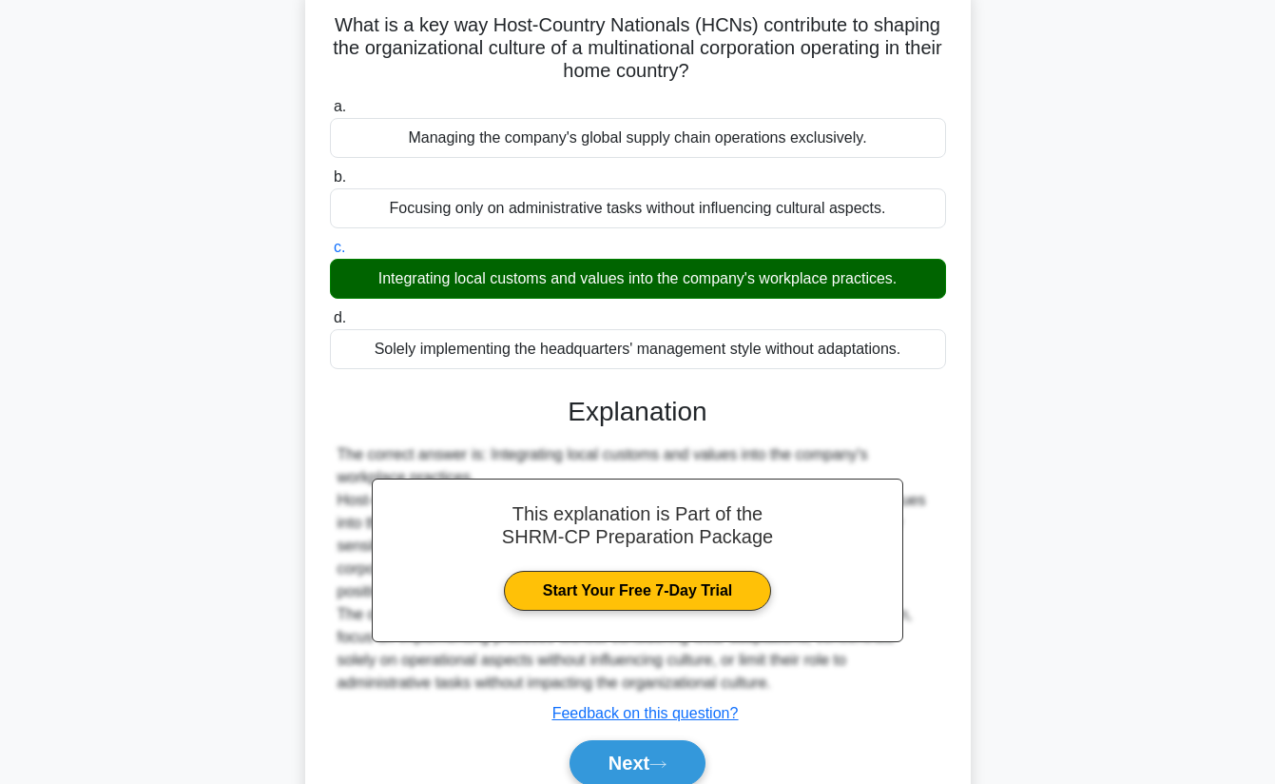
scroll to position [216, 0]
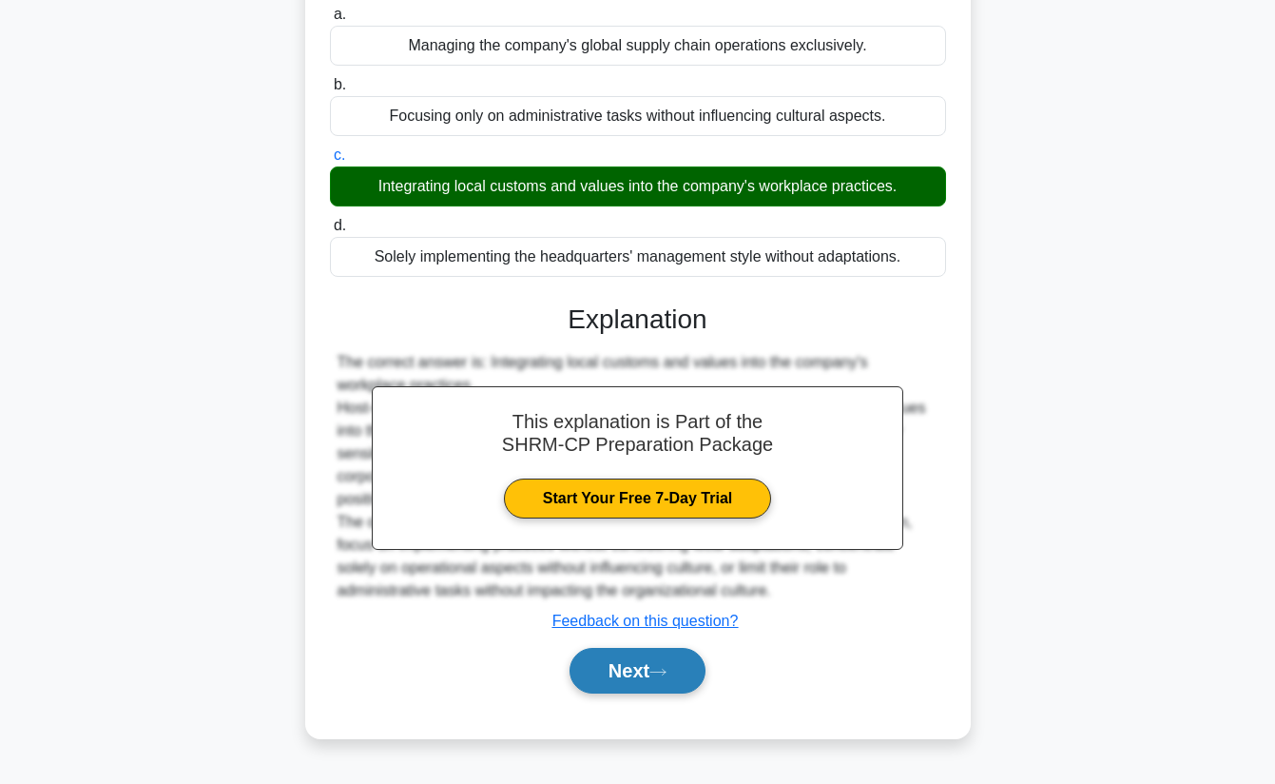
click at [654, 664] on button "Next" at bounding box center [638, 671] width 136 height 46
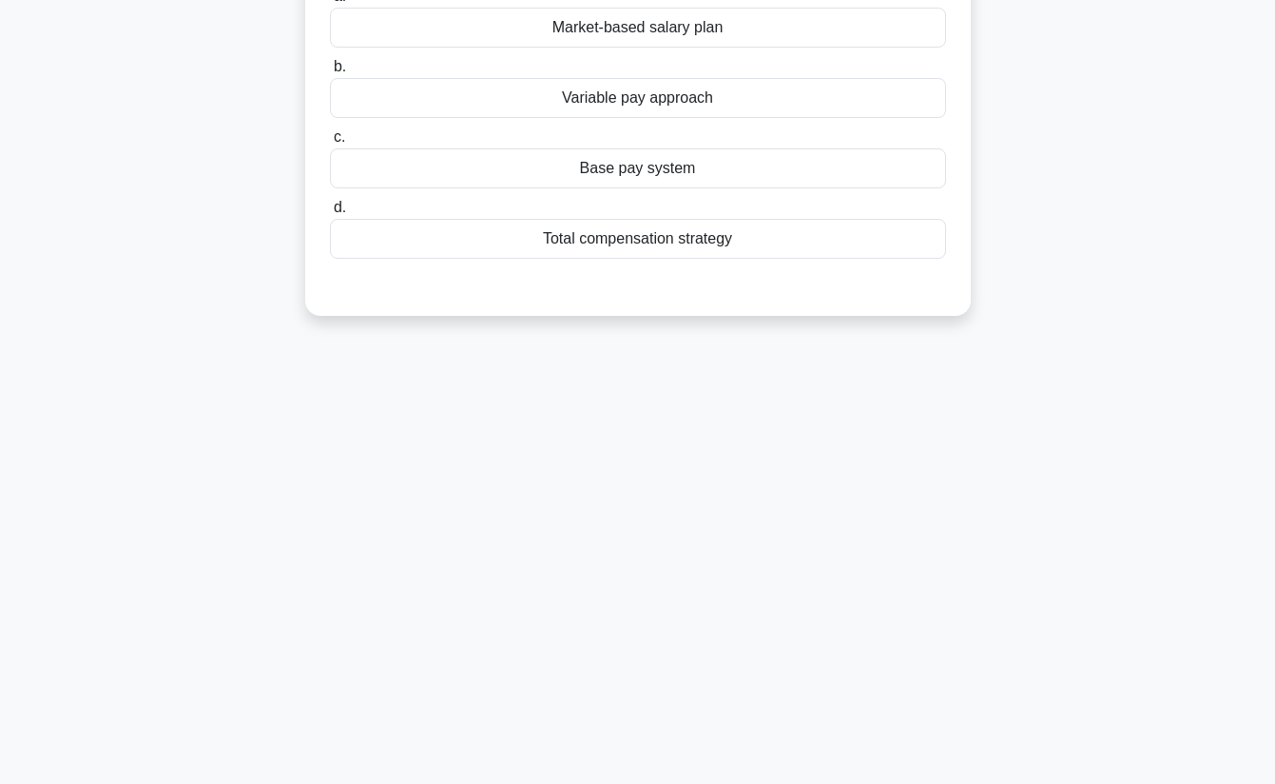
scroll to position [0, 0]
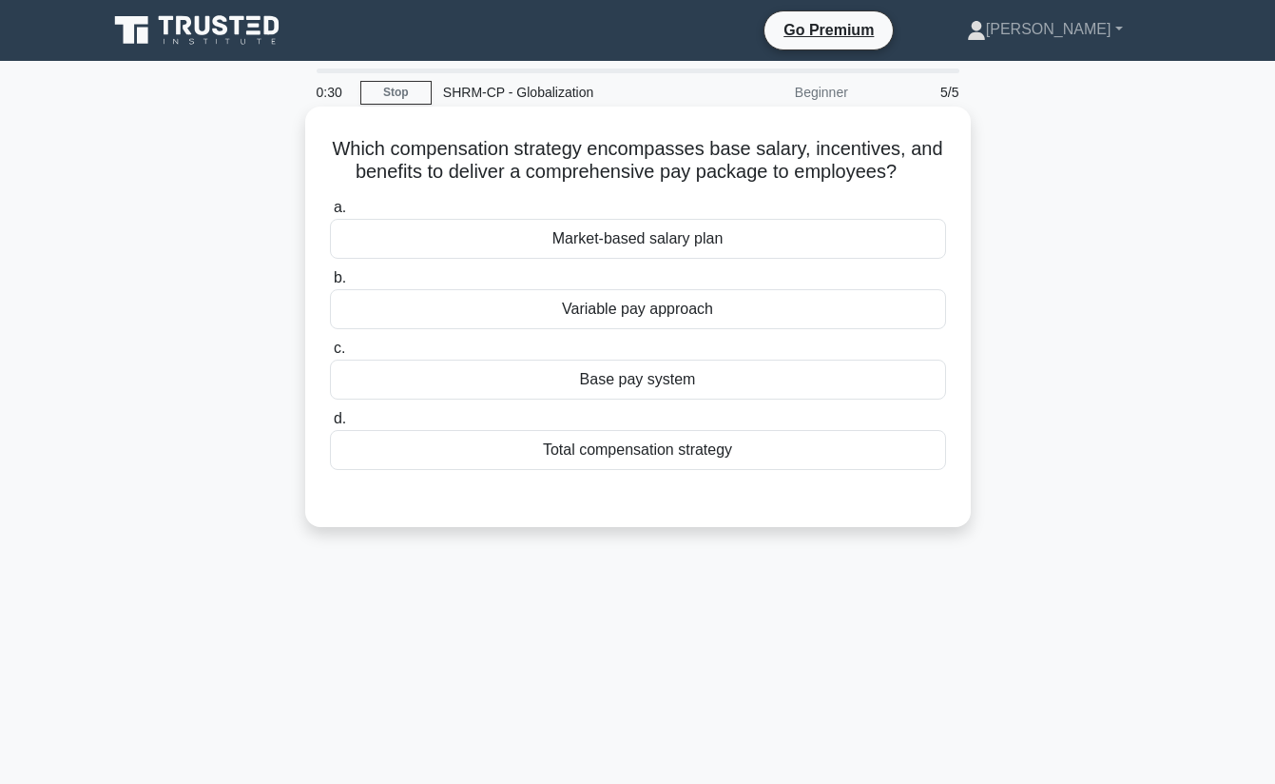
click at [801, 460] on div "Total compensation strategy" at bounding box center [638, 450] width 616 height 40
click at [330, 425] on input "d. Total compensation strategy" at bounding box center [330, 419] width 0 height 12
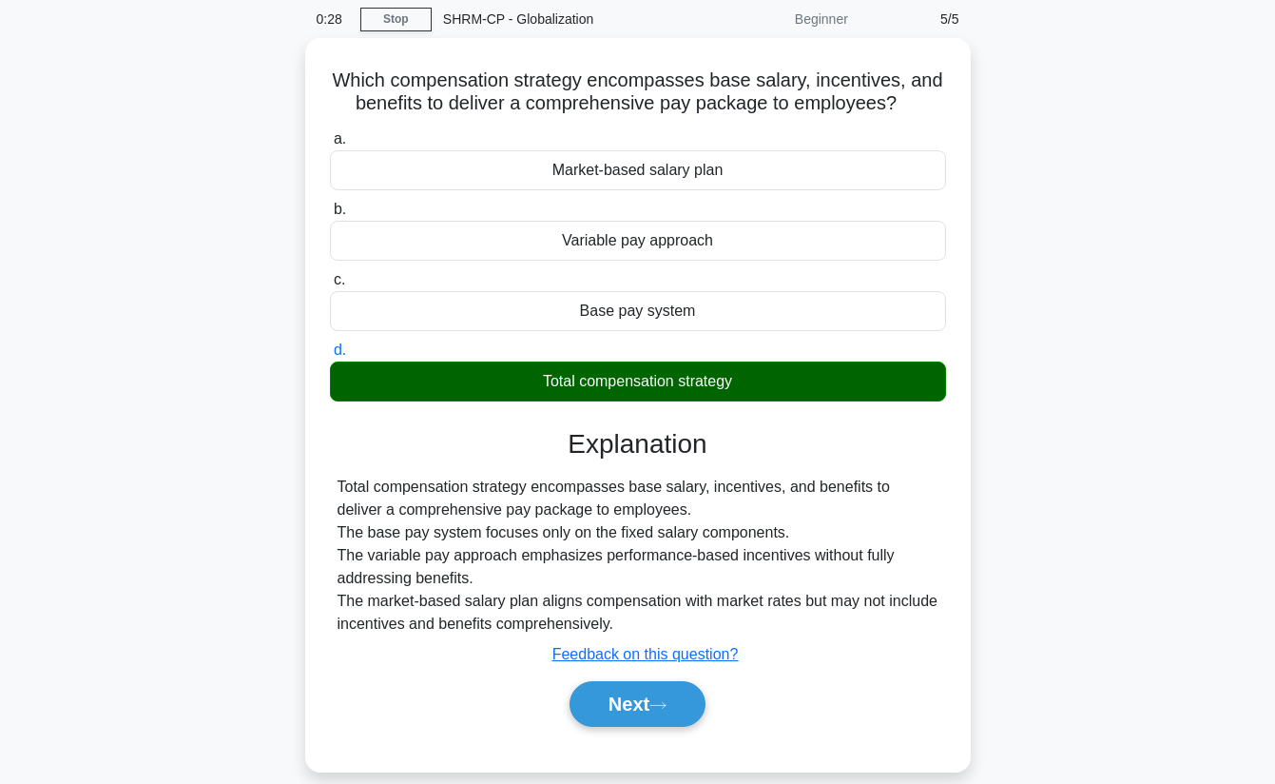
scroll to position [81, 0]
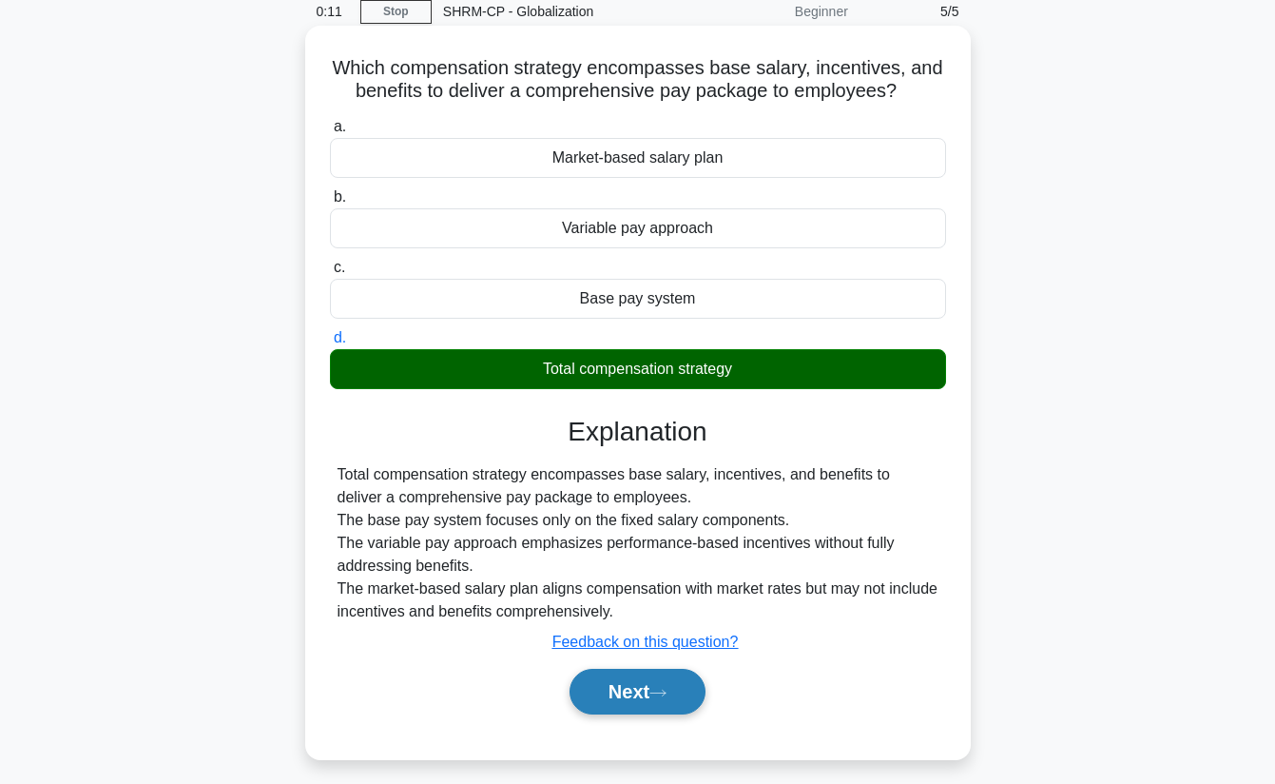
click at [641, 685] on button "Next" at bounding box center [638, 692] width 136 height 46
